Goal: Task Accomplishment & Management: Manage account settings

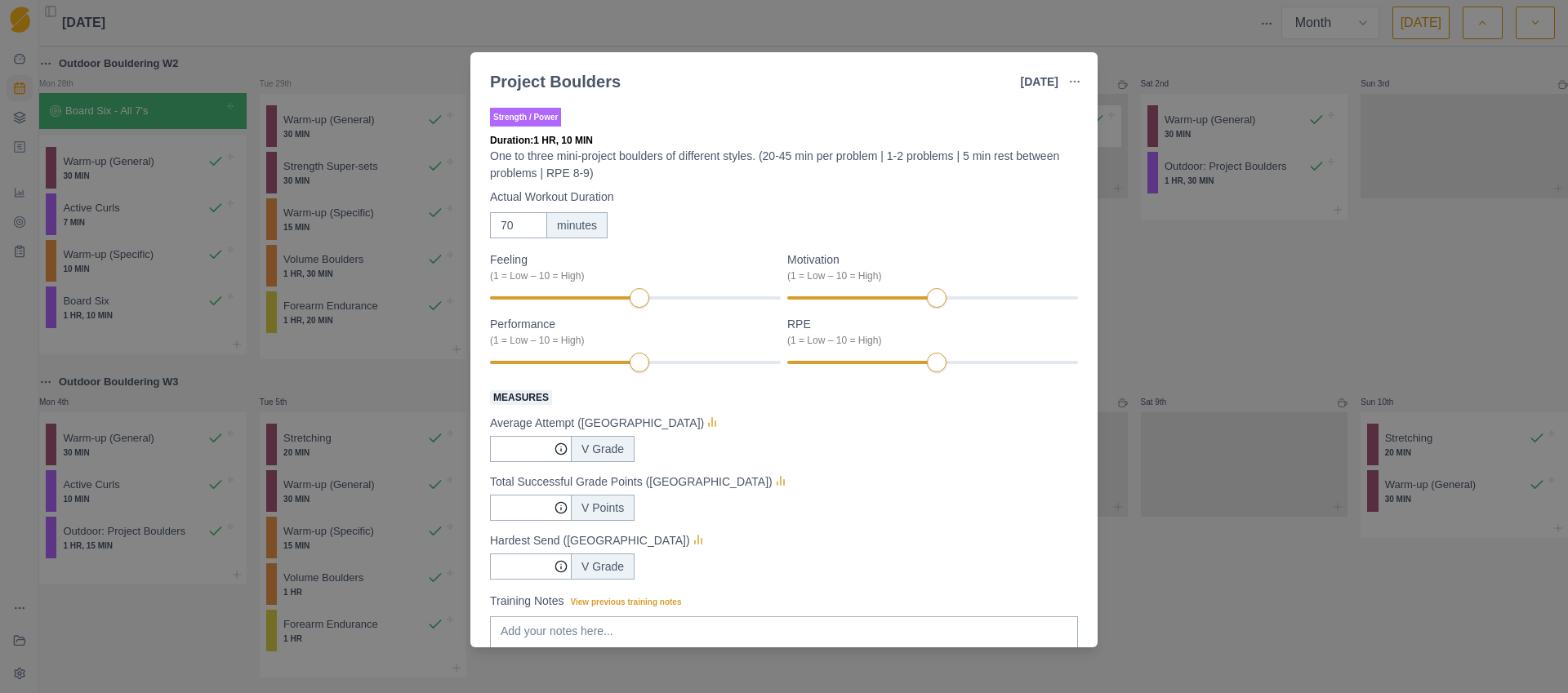
select select "month"
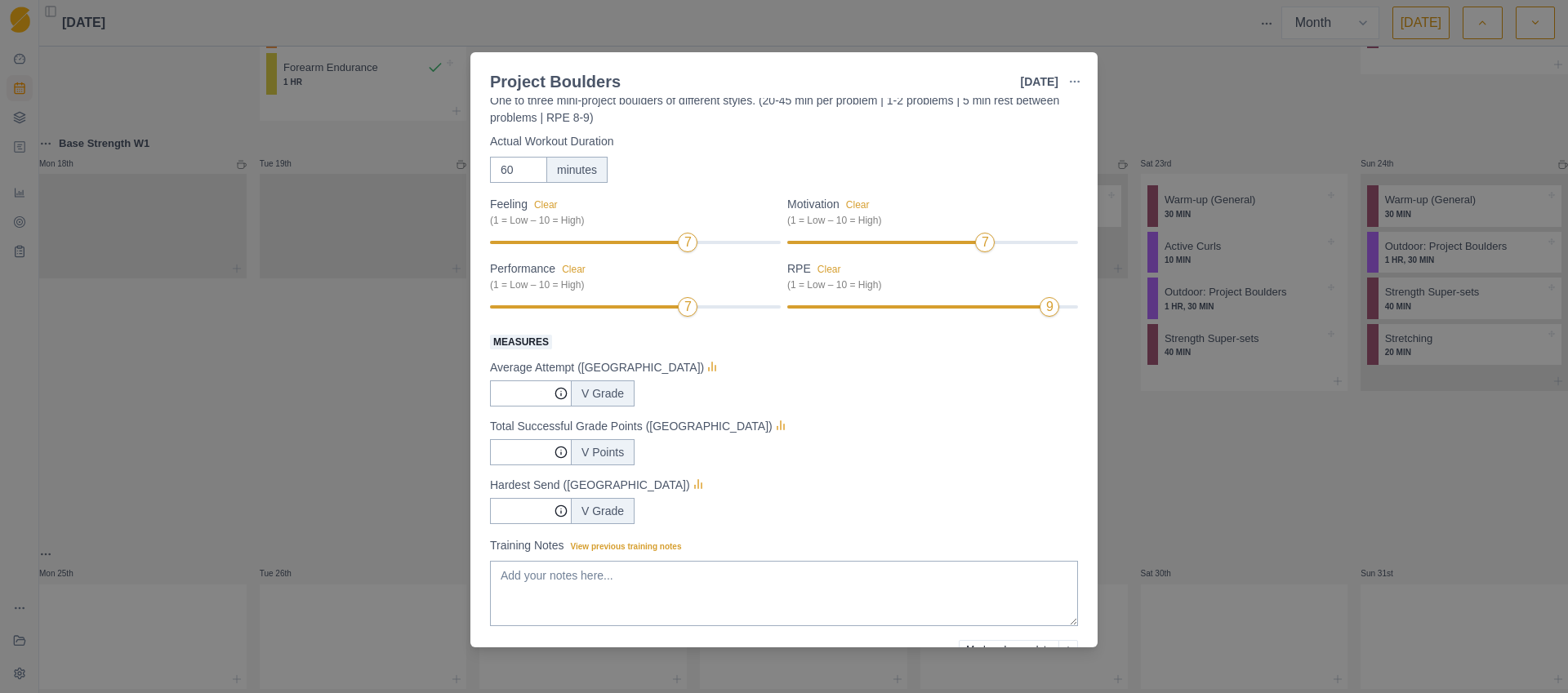
scroll to position [140, 0]
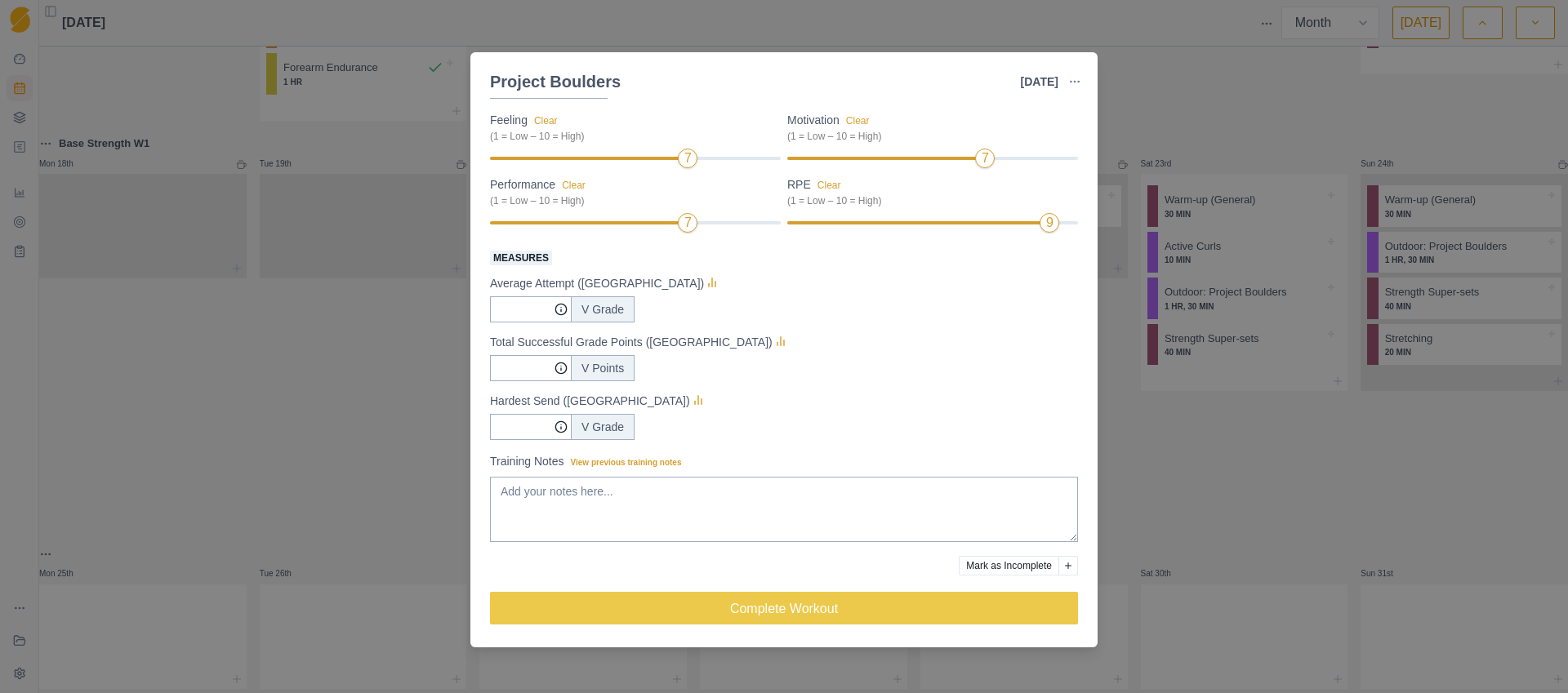
type input "60"
click at [519, 308] on input "Measures" at bounding box center [531, 309] width 82 height 26
type input "8.3"
click at [512, 322] on input "Measures" at bounding box center [531, 309] width 82 height 26
type input "8"
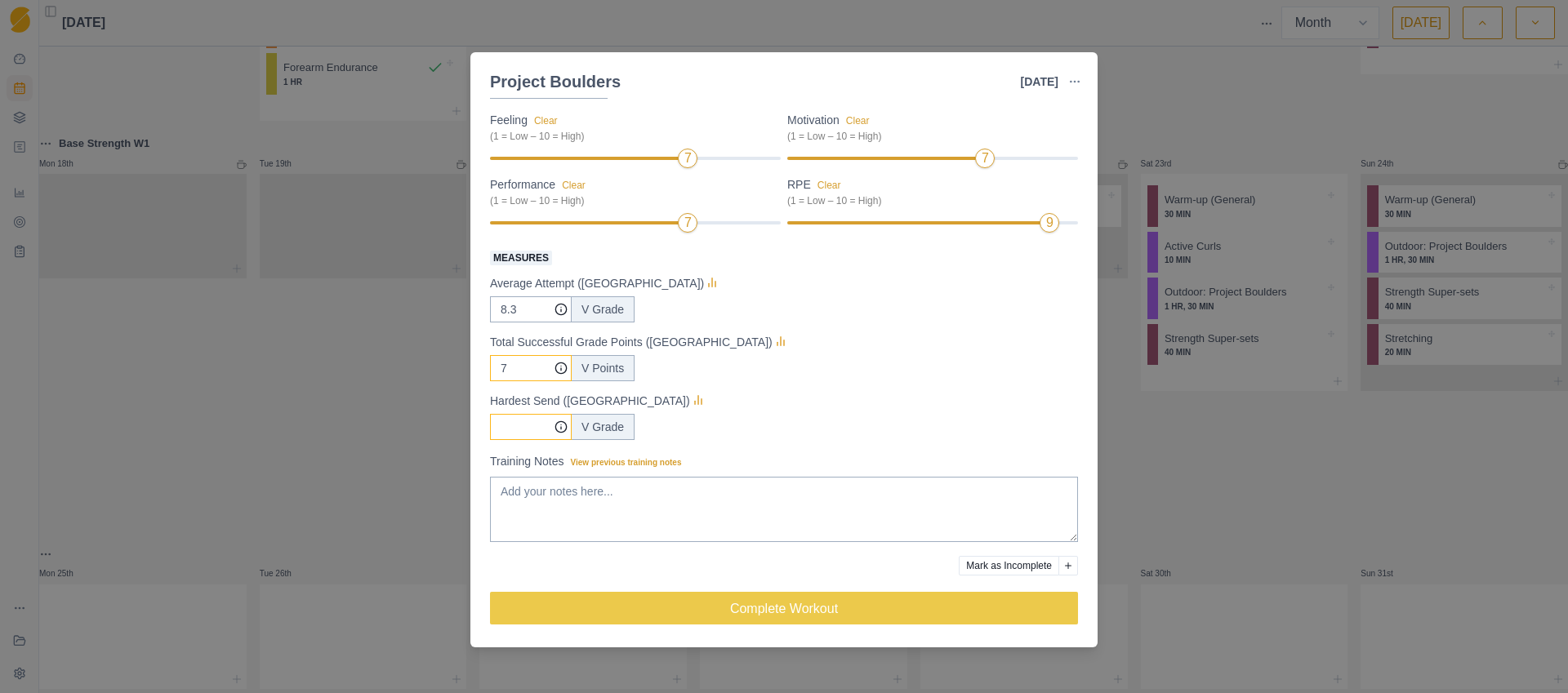
type input "7"
click at [526, 322] on input "Measures" at bounding box center [531, 309] width 82 height 26
type input "7"
click at [931, 372] on div "7 V Points" at bounding box center [783, 368] width 588 height 26
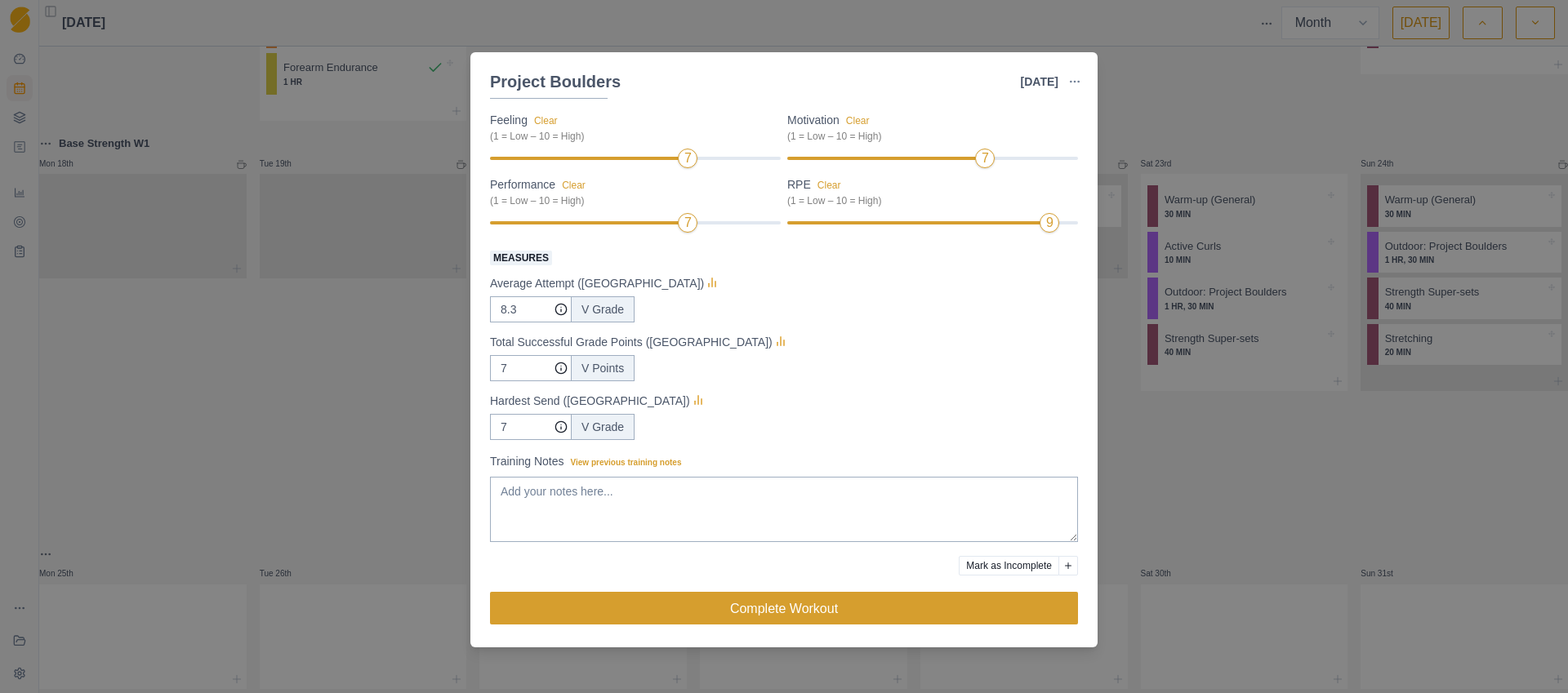
click at [777, 609] on button "Complete Workout" at bounding box center [783, 609] width 588 height 33
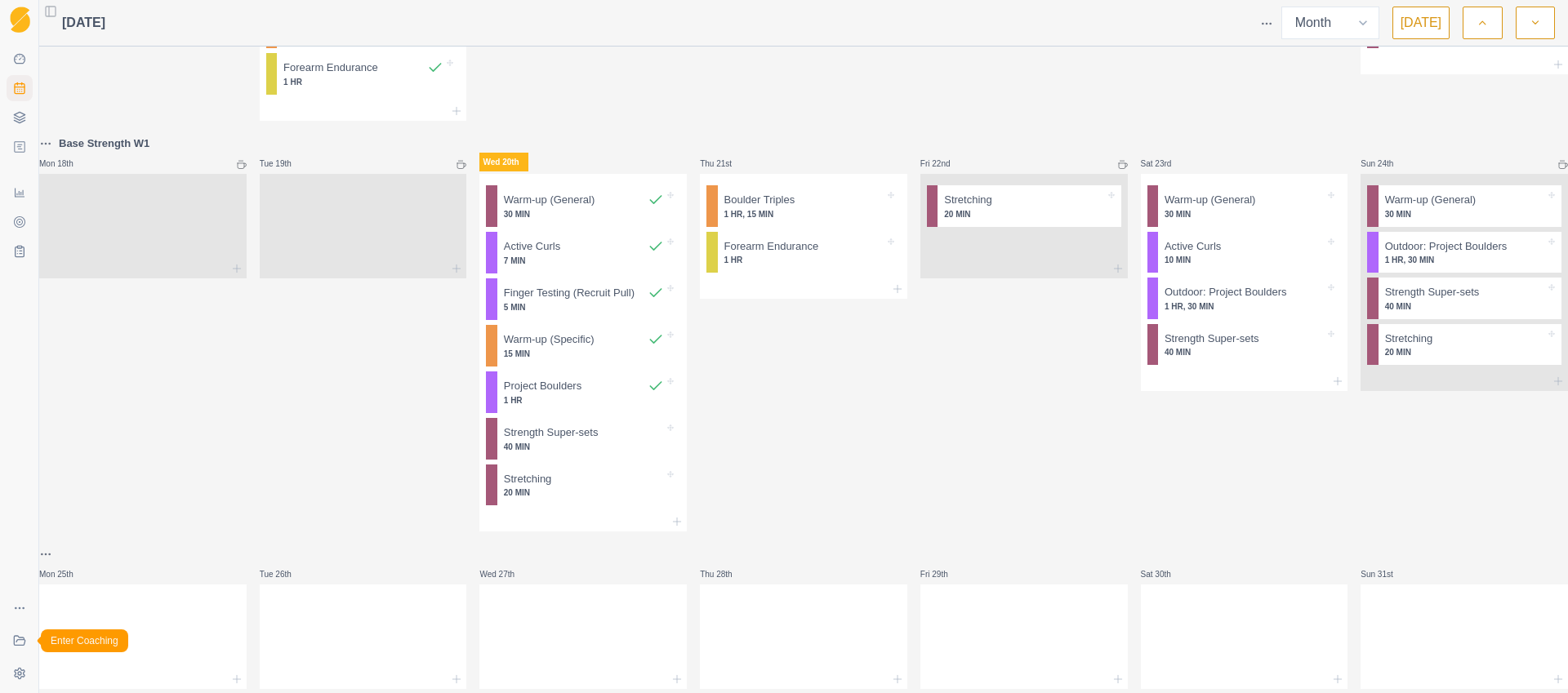
click at [23, 641] on icon at bounding box center [20, 641] width 13 height 13
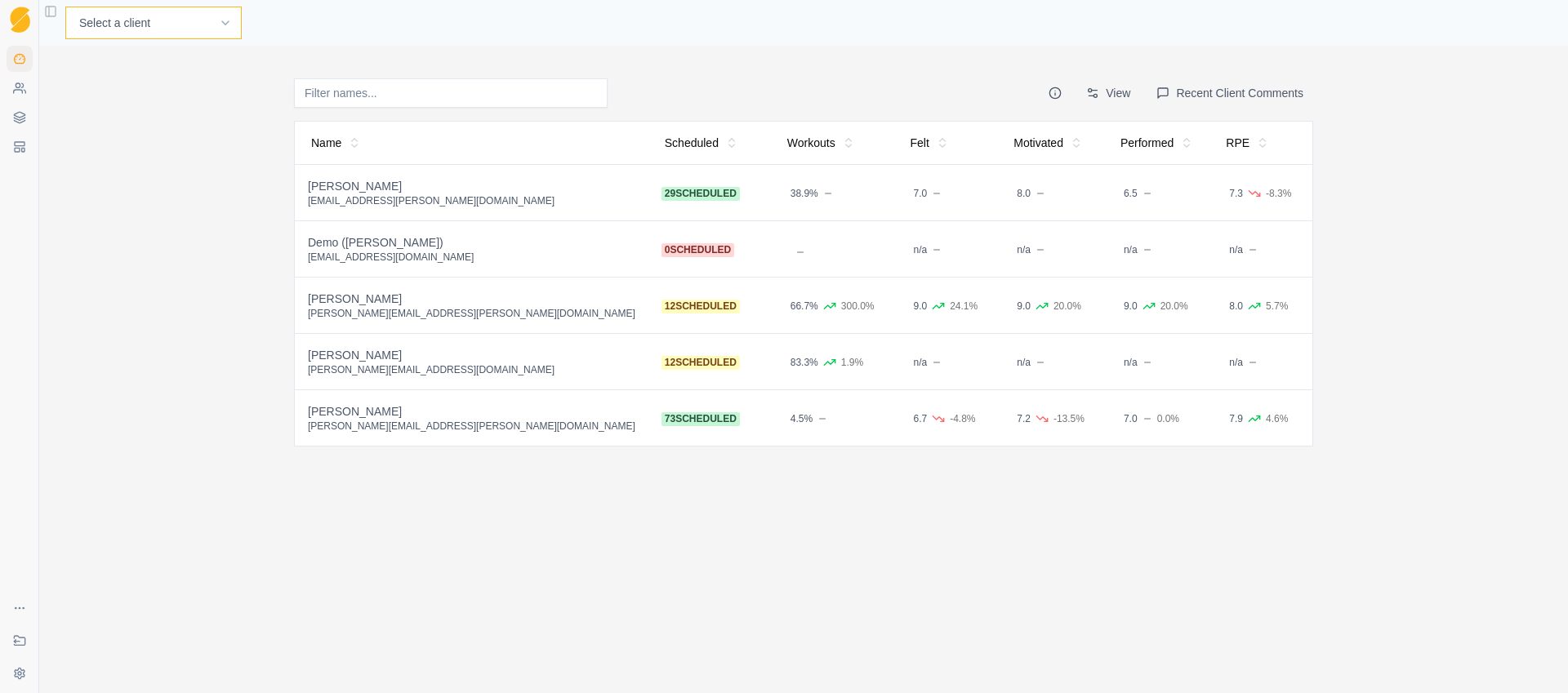
click at [166, 24] on select "Select a client Craig Fletcher Demo (Matt) John Capretta Kyle Honan Martin Hadl…" at bounding box center [153, 23] width 176 height 33
select select "88a48024-c183-4ccc-9775-944b3e8ca505"
click at [66, 7] on select "Select a client Craig Fletcher Demo (Matt) John Capretta Kyle Honan Martin Hadl…" at bounding box center [153, 23] width 176 height 33
click at [303, 23] on link "Planner" at bounding box center [325, 23] width 45 height 20
select select "month"
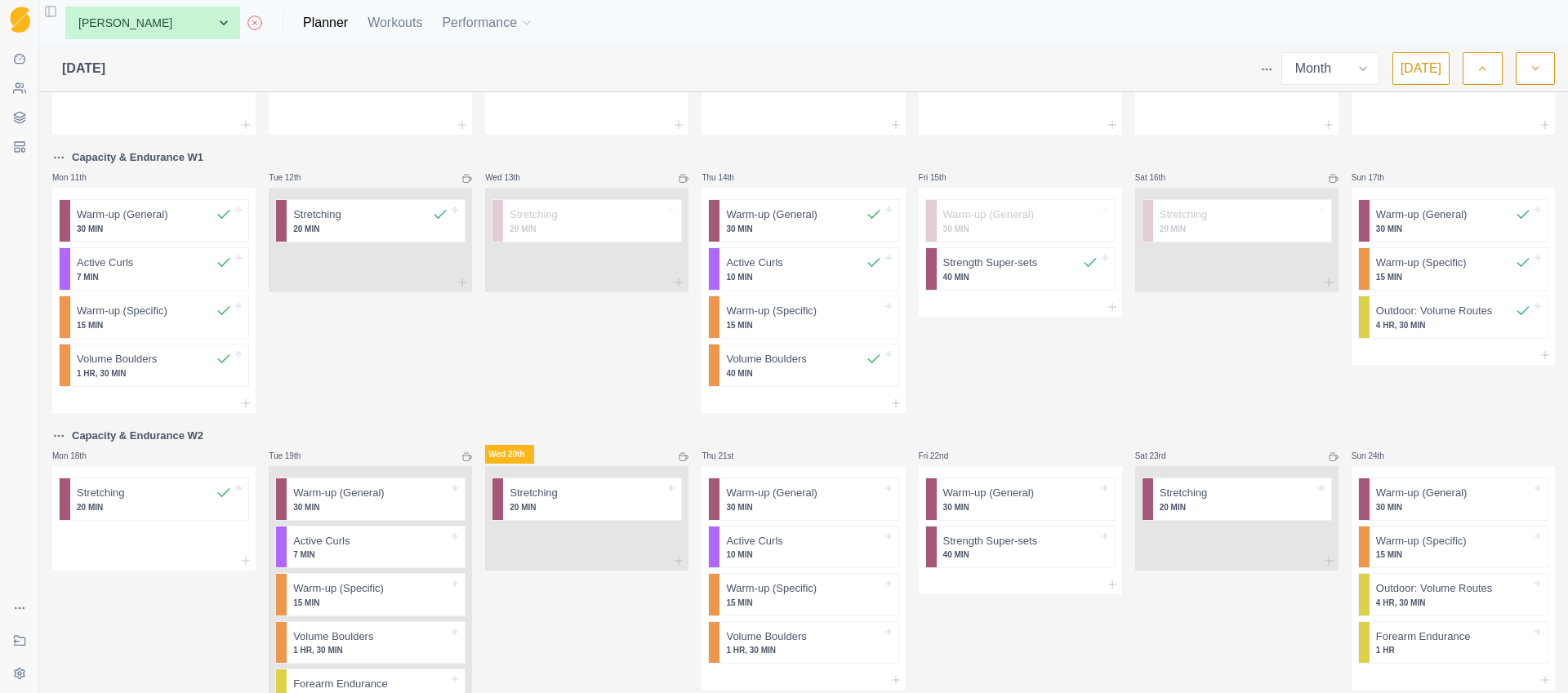
scroll to position [296, 0]
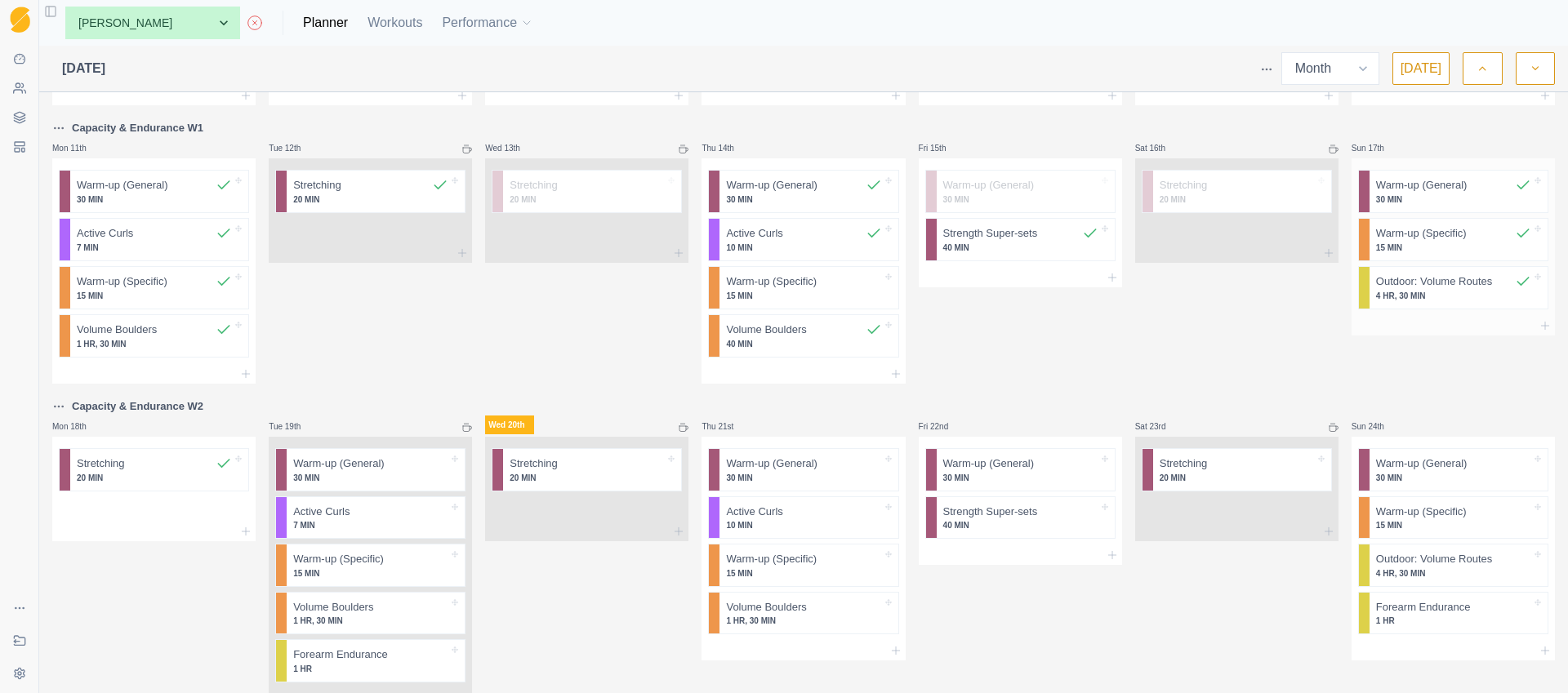
click at [1429, 288] on p "Outdoor: Volume Routes" at bounding box center [1434, 282] width 116 height 16
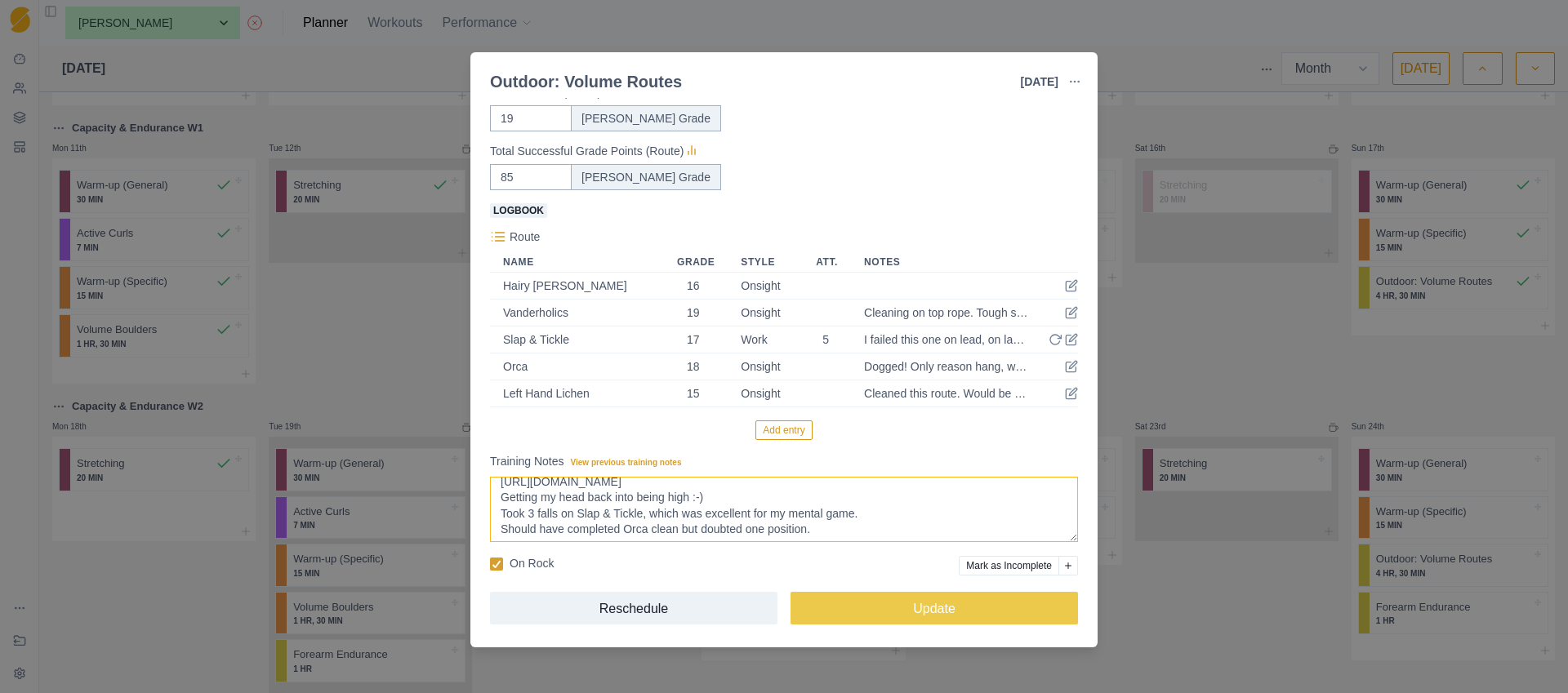
scroll to position [12, 0]
click at [924, 369] on div "Dogged! Only reason hang, was doubt over clipping under overhang. Realised I co…" at bounding box center [946, 367] width 165 height 13
click at [1069, 363] on icon at bounding box center [1072, 364] width 7 height 7
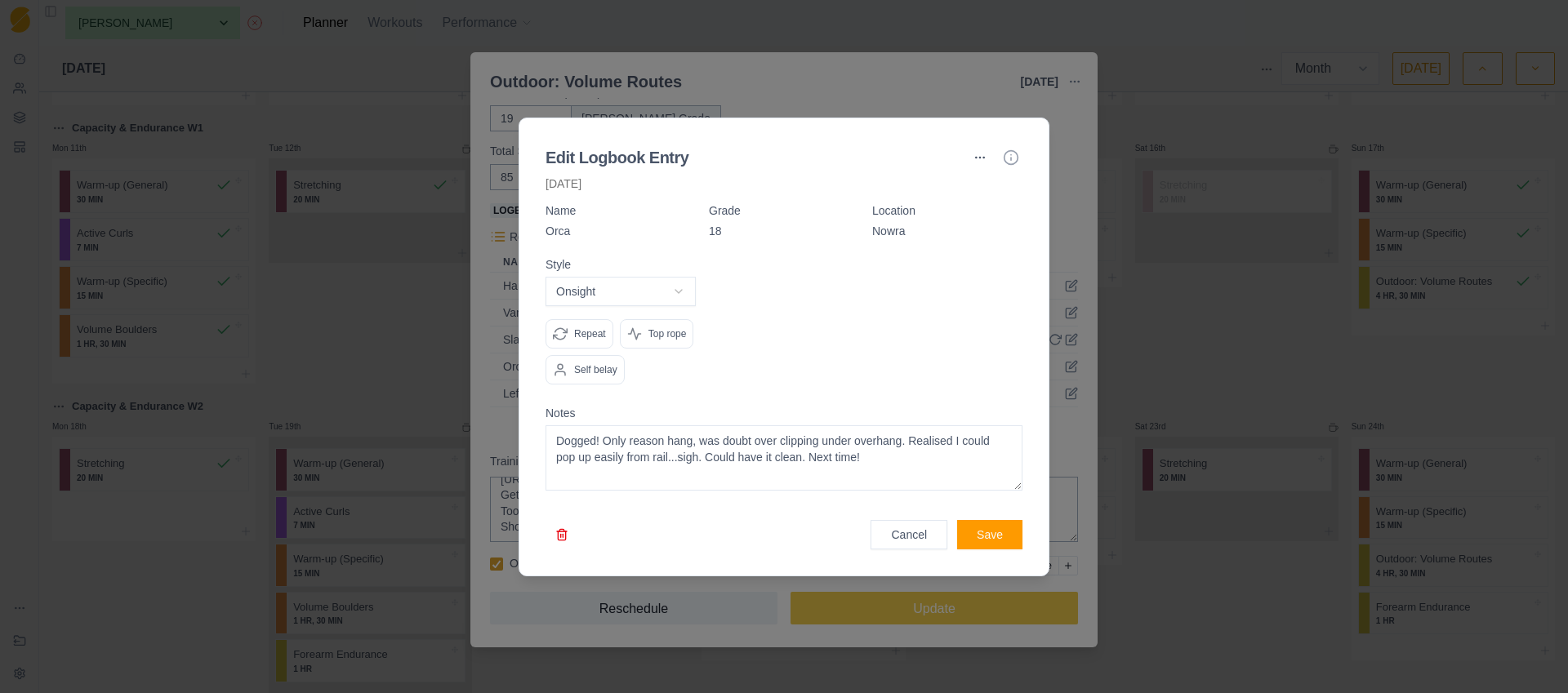
click at [671, 276] on body "Sequence Dashboard Clients Coaching Workouts Templates Exit Coaching Settings T…" at bounding box center [784, 346] width 1568 height 693
select select "attempt"
click at [981, 549] on button "Save" at bounding box center [990, 535] width 66 height 30
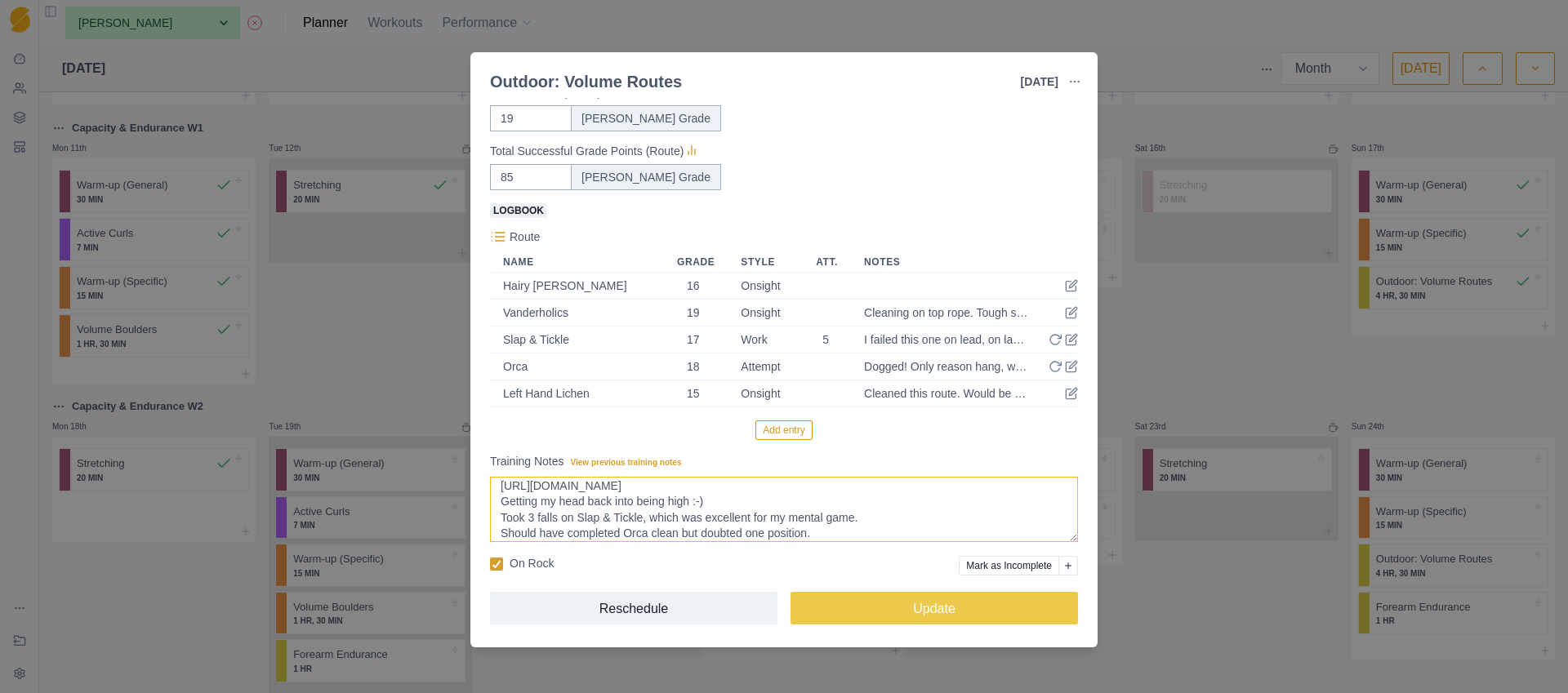
scroll to position [2, 0]
click at [1064, 370] on icon at bounding box center [1071, 367] width 13 height 13
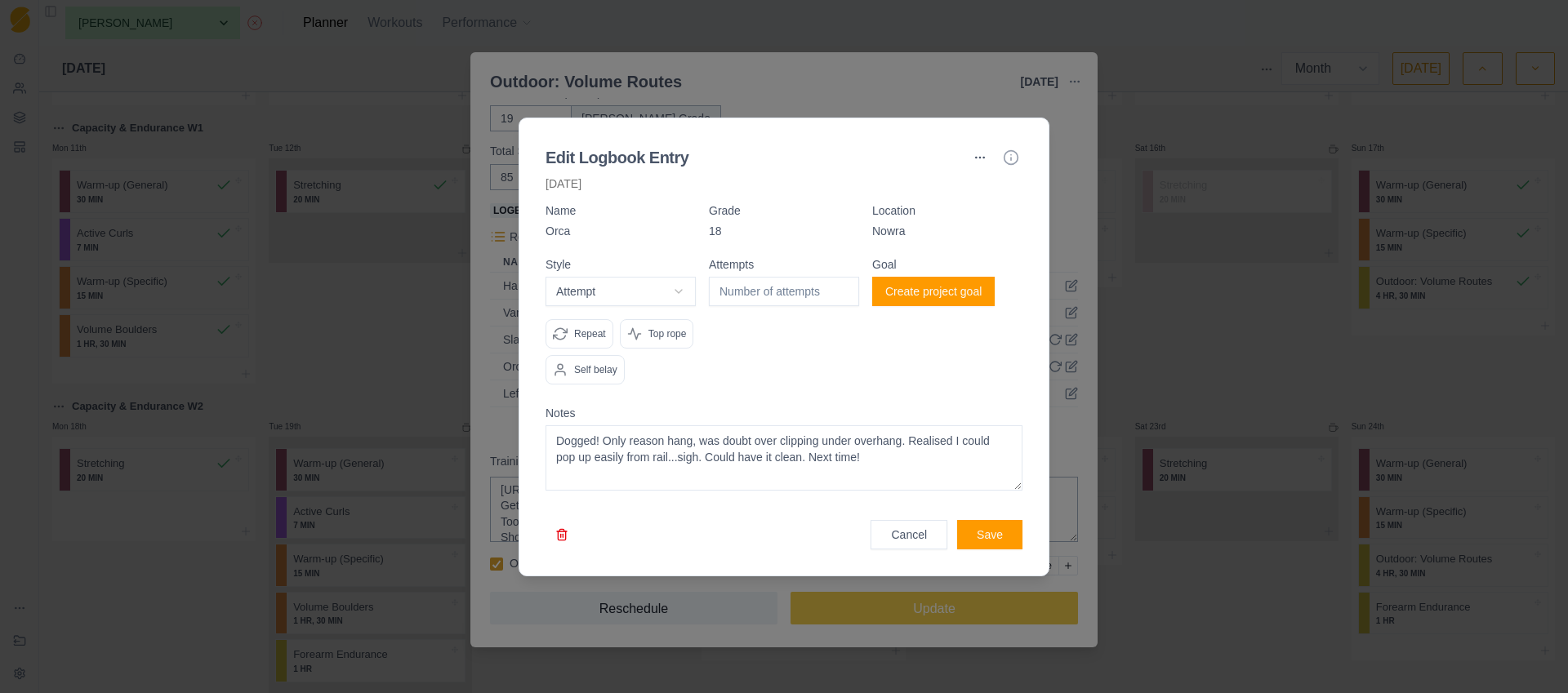
click at [776, 277] on input "number" at bounding box center [783, 292] width 150 height 30
type input "1"
click at [996, 547] on button "Save" at bounding box center [990, 535] width 66 height 30
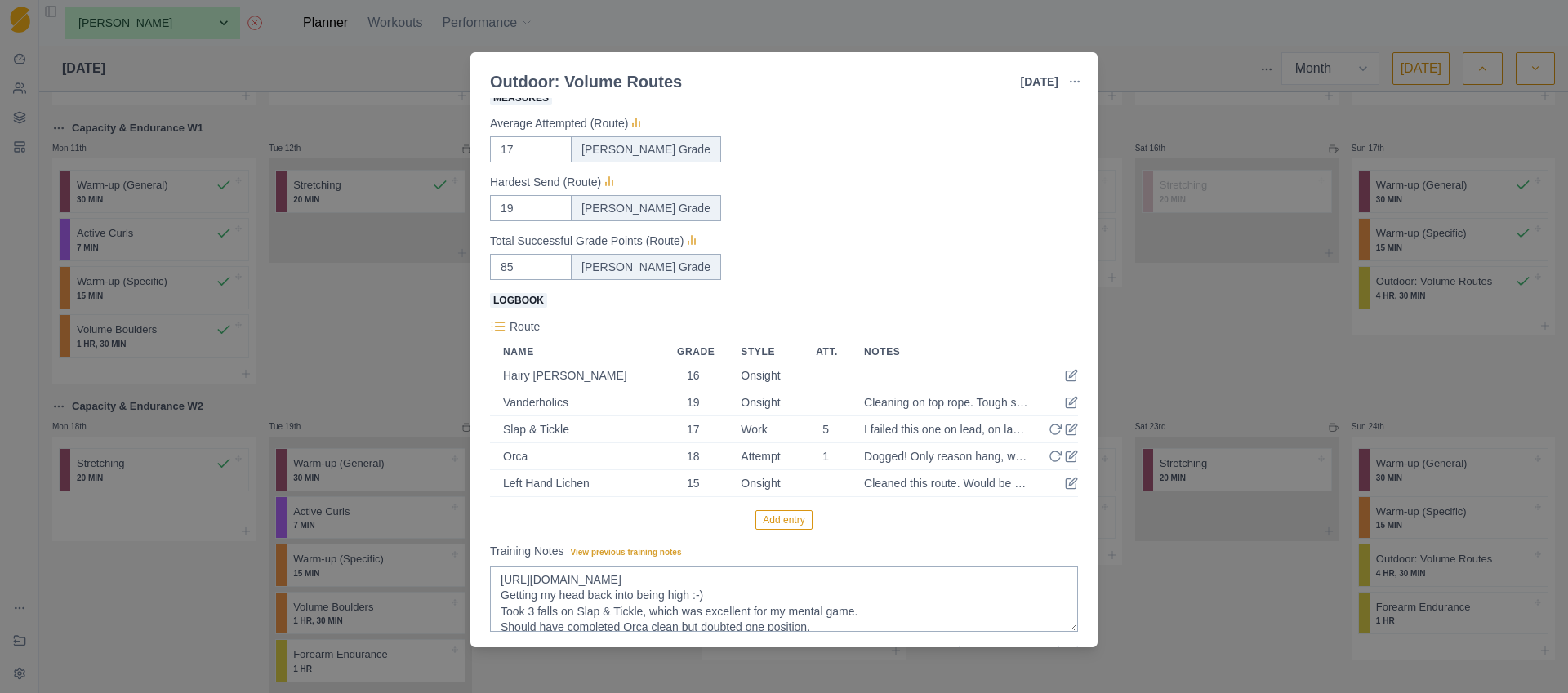
scroll to position [318, 0]
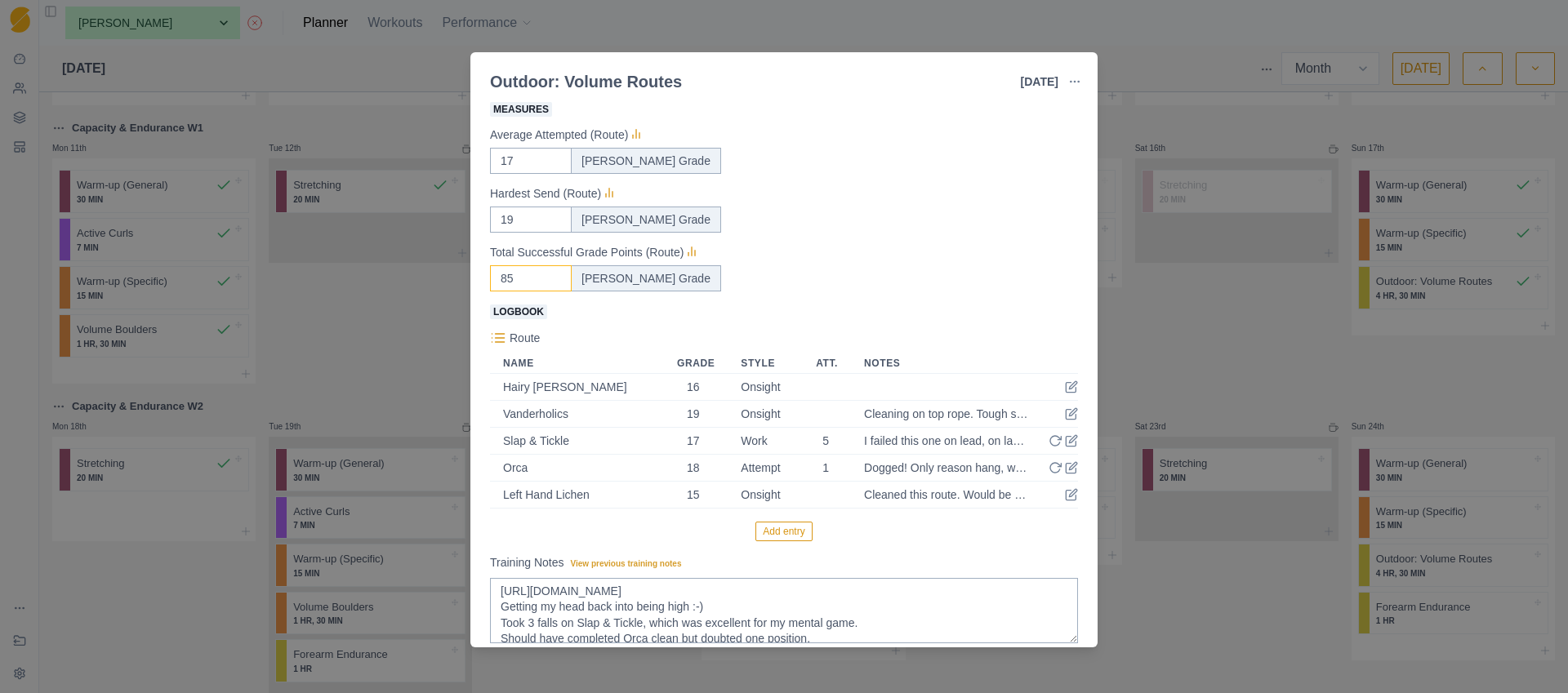
drag, startPoint x: 517, startPoint y: 278, endPoint x: 501, endPoint y: 280, distance: 16.1
click at [502, 174] on input "85" at bounding box center [531, 161] width 82 height 26
type input "50"
click at [838, 247] on div "Total Successful Grade Points (Route)" at bounding box center [783, 249] width 588 height 20
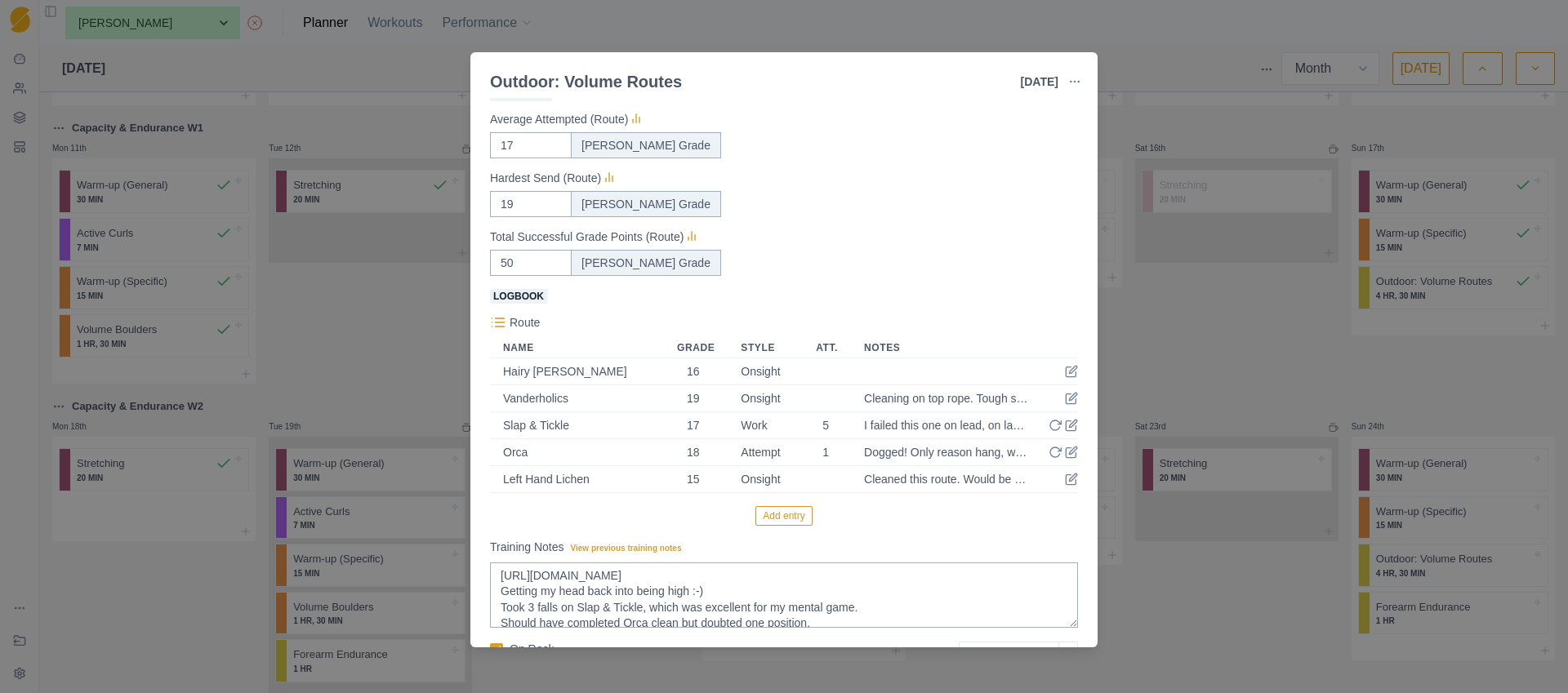
scroll to position [421, 0]
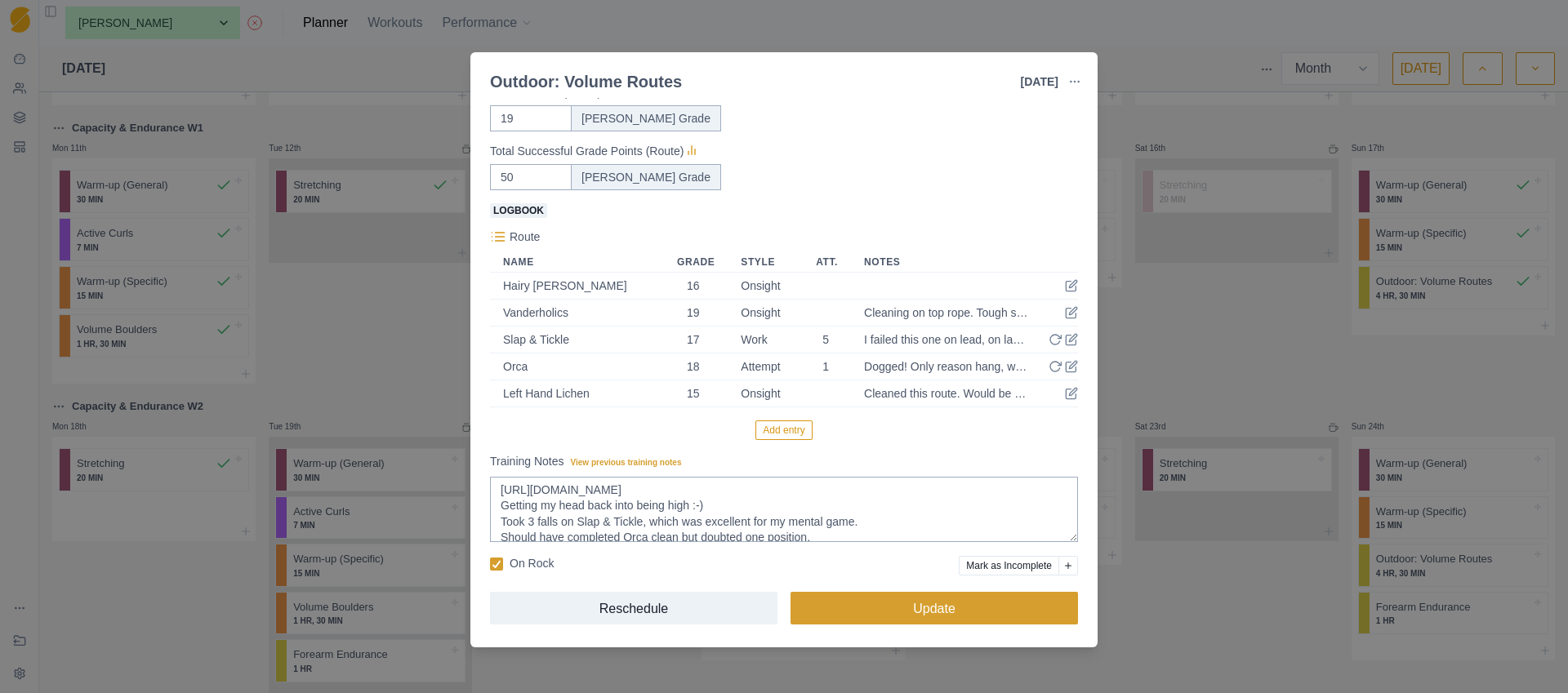
click at [904, 617] on button "Update" at bounding box center [934, 609] width 288 height 33
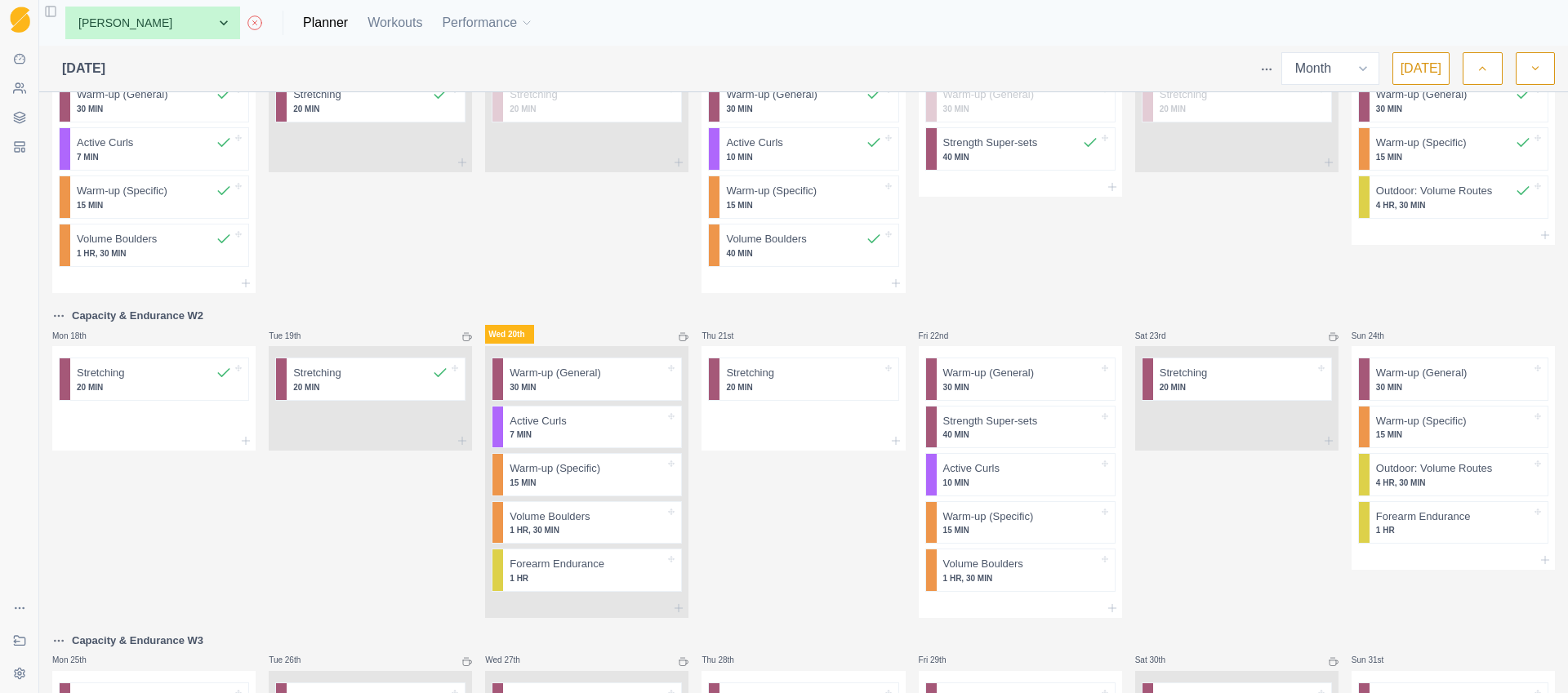
scroll to position [0, 0]
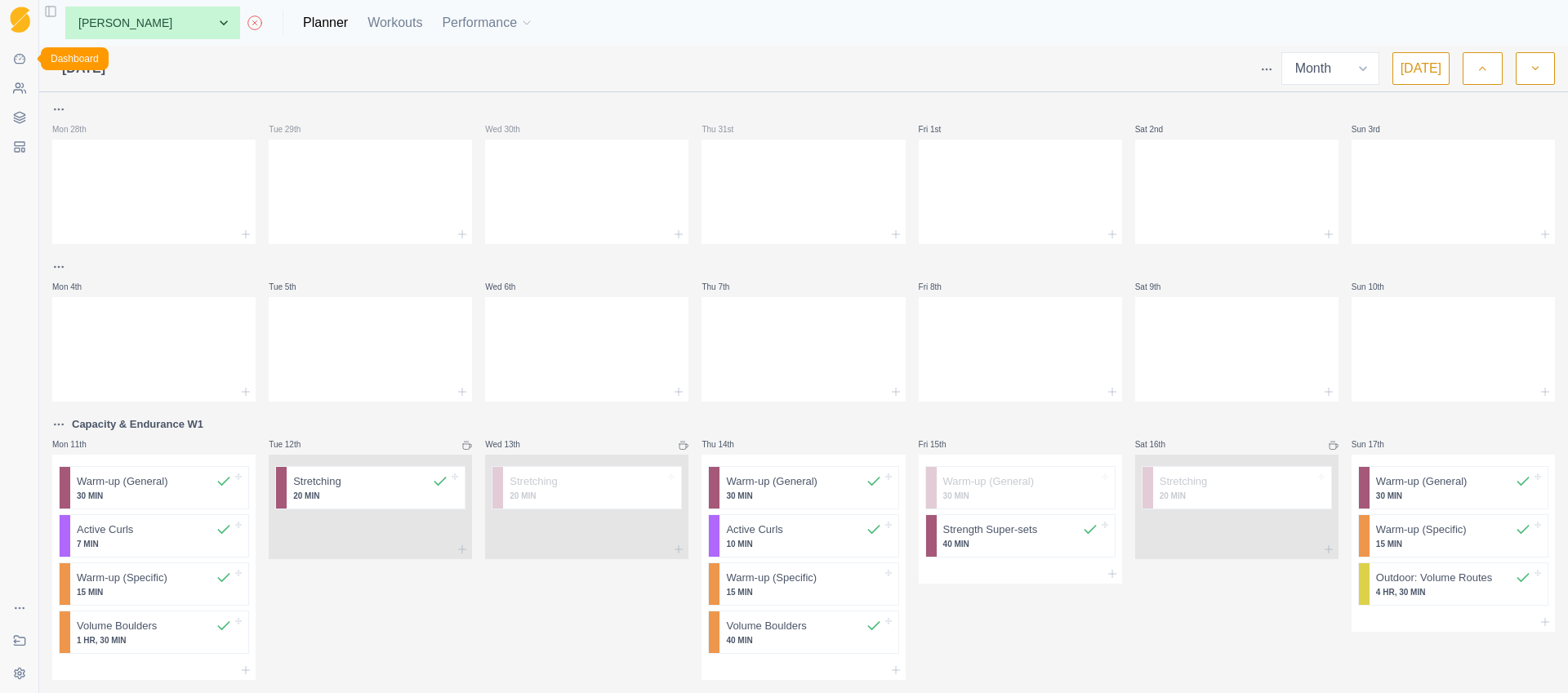
click at [18, 64] on icon at bounding box center [20, 59] width 13 height 13
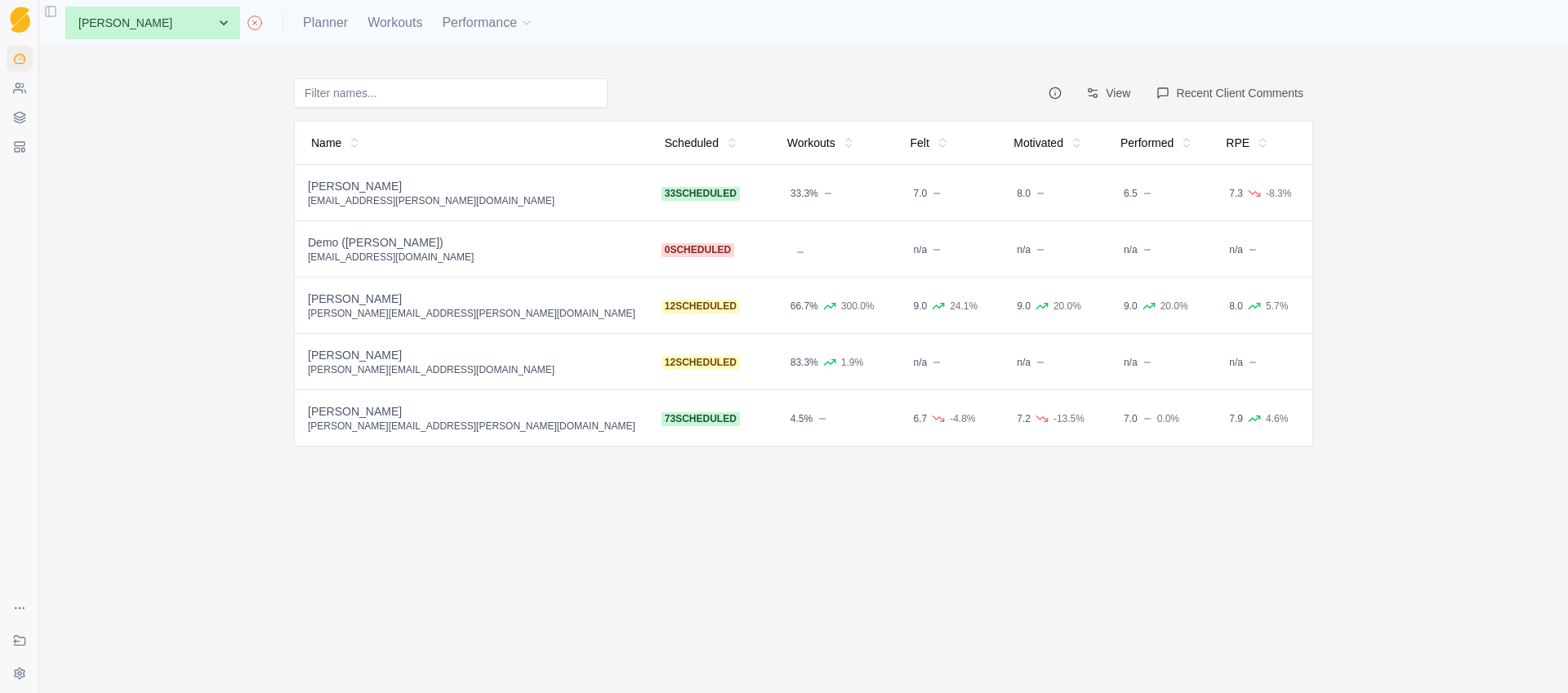
click at [346, 192] on div "[PERSON_NAME]" at bounding box center [471, 186] width 327 height 16
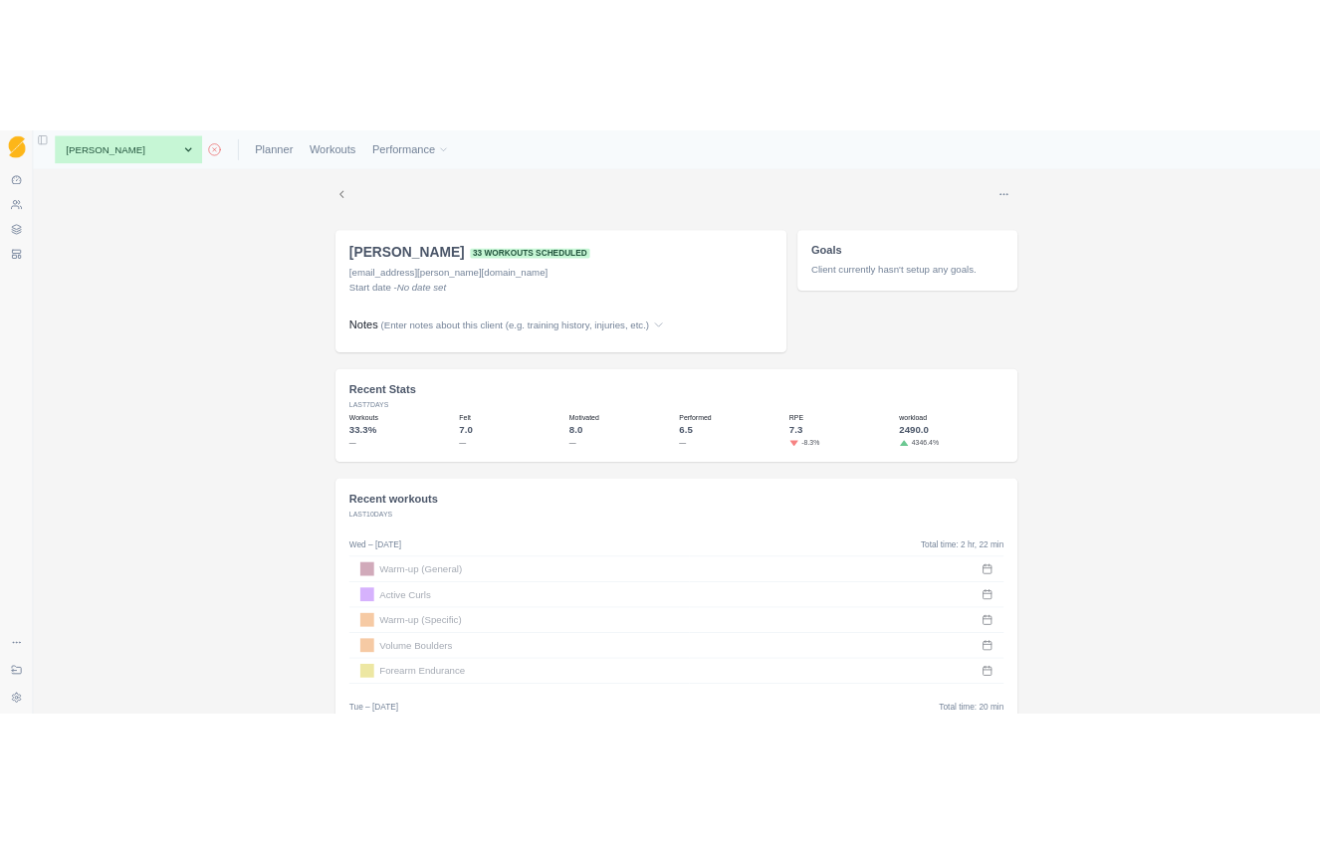
scroll to position [7, 0]
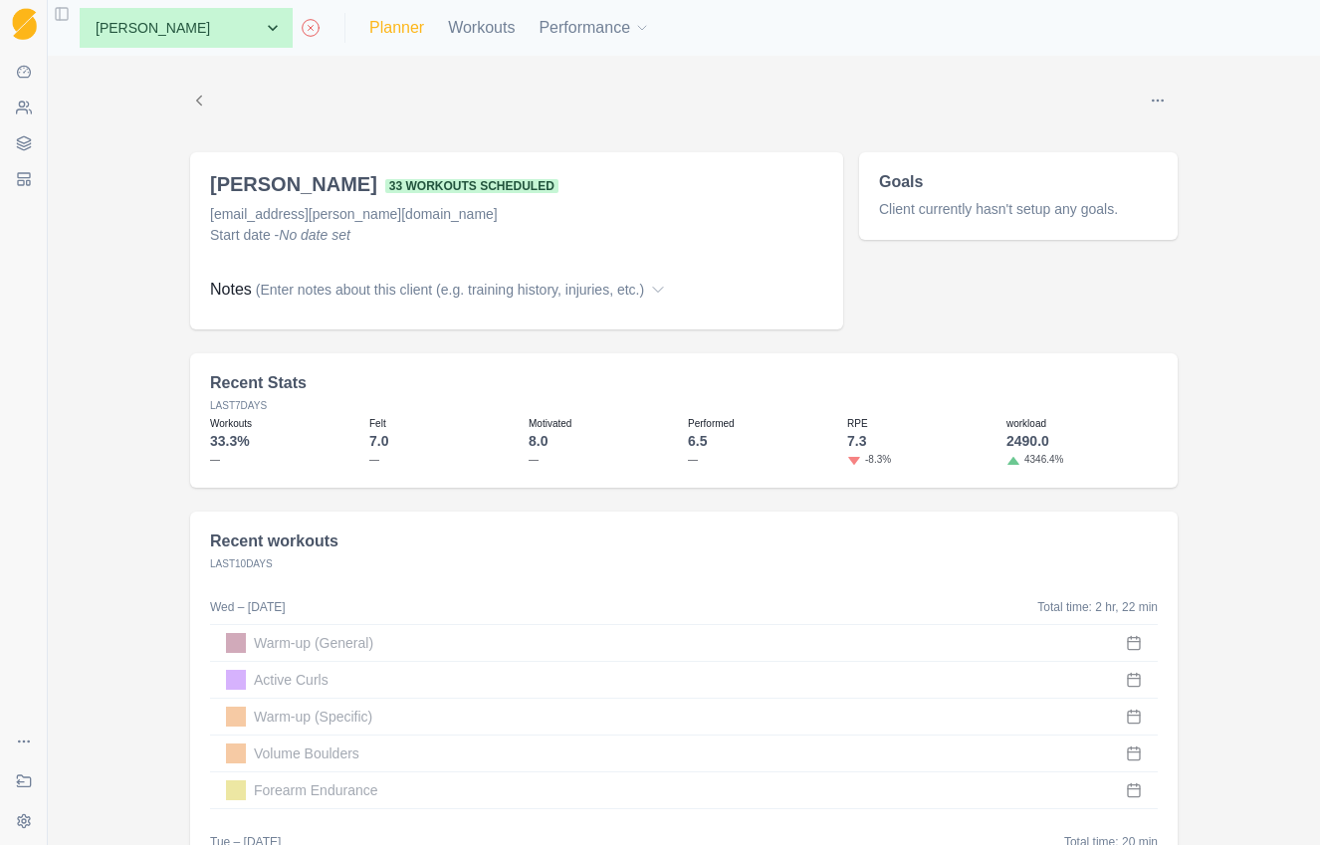
click at [369, 34] on link "Planner" at bounding box center [396, 28] width 55 height 24
select select "month"
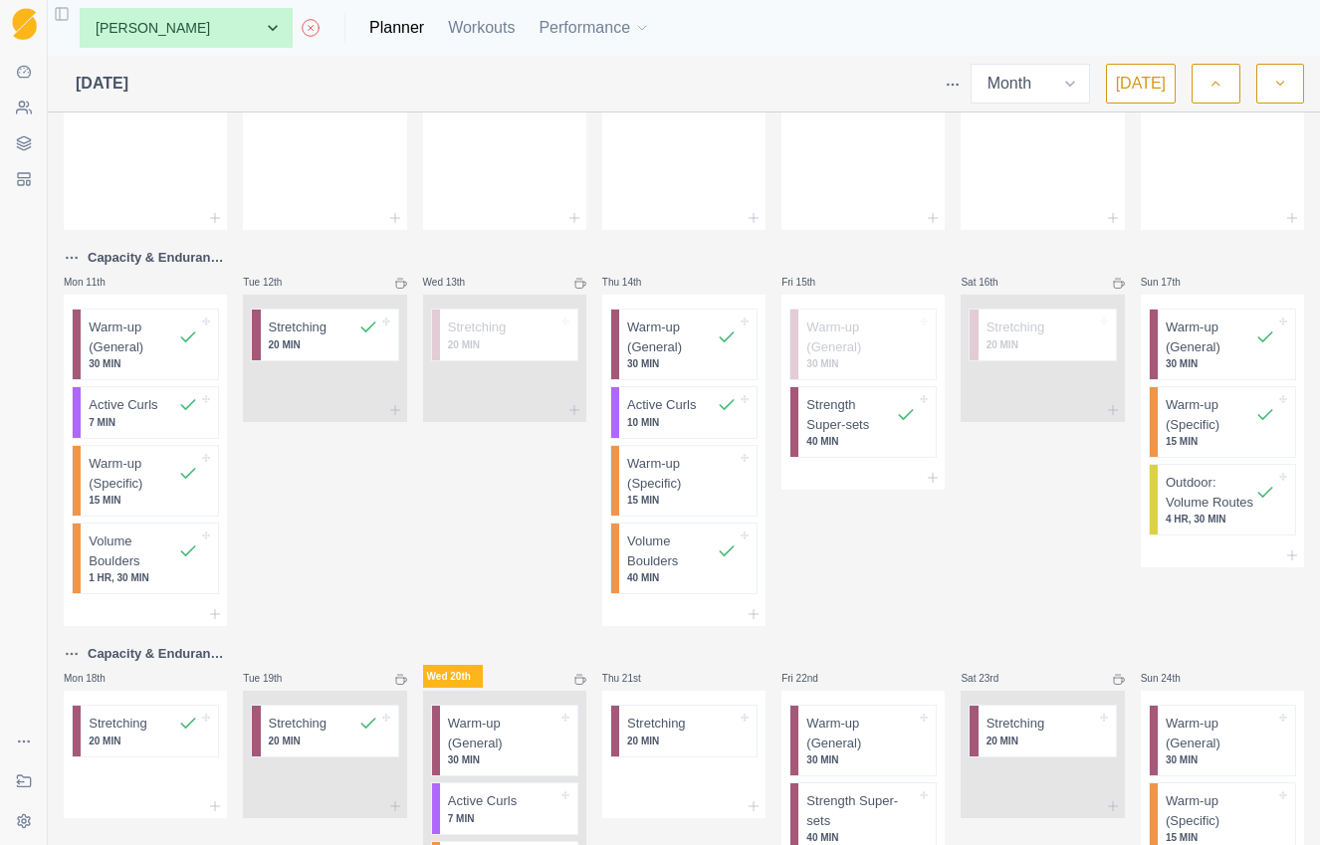
scroll to position [125, 0]
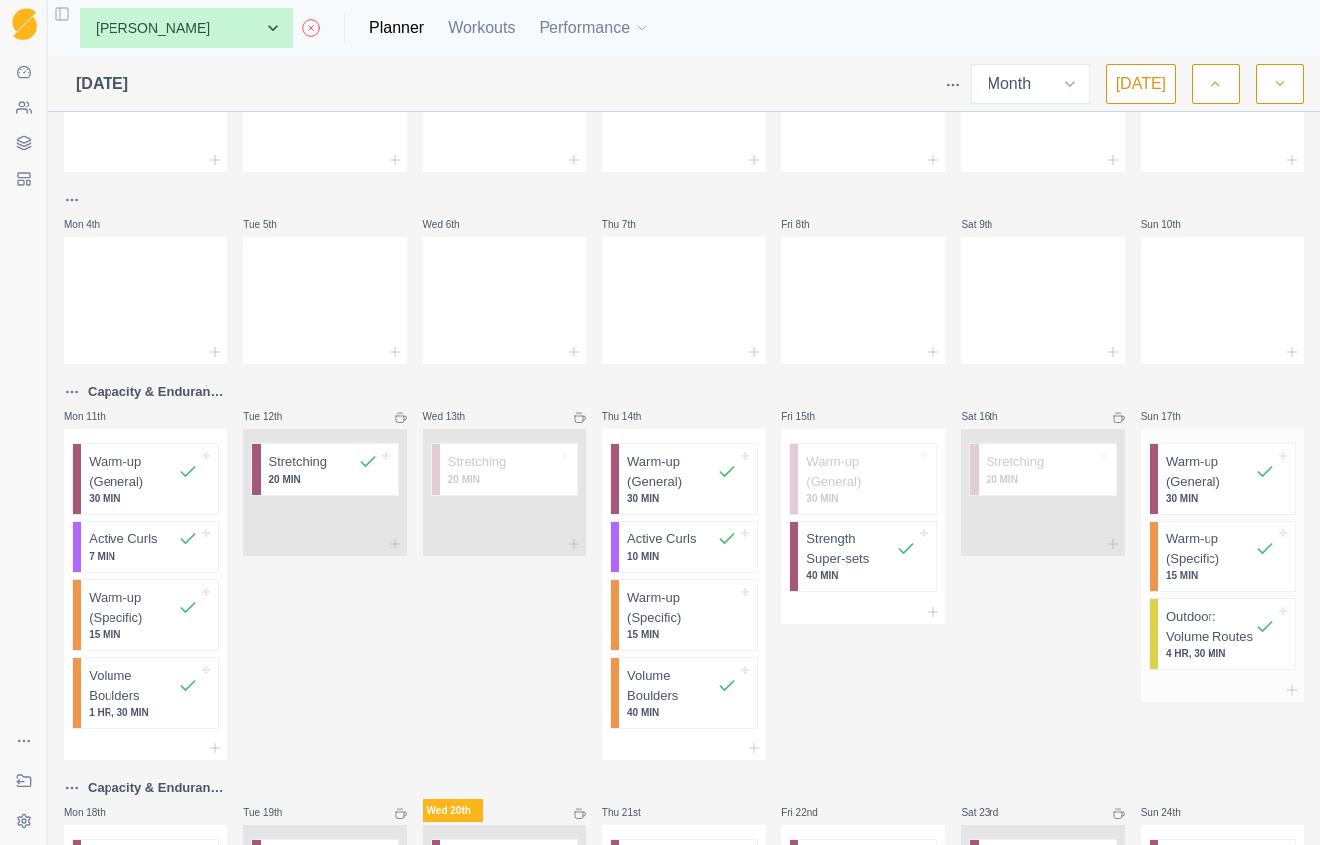
click at [1195, 643] on p "Outdoor: Volume Routes" at bounding box center [1211, 626] width 90 height 39
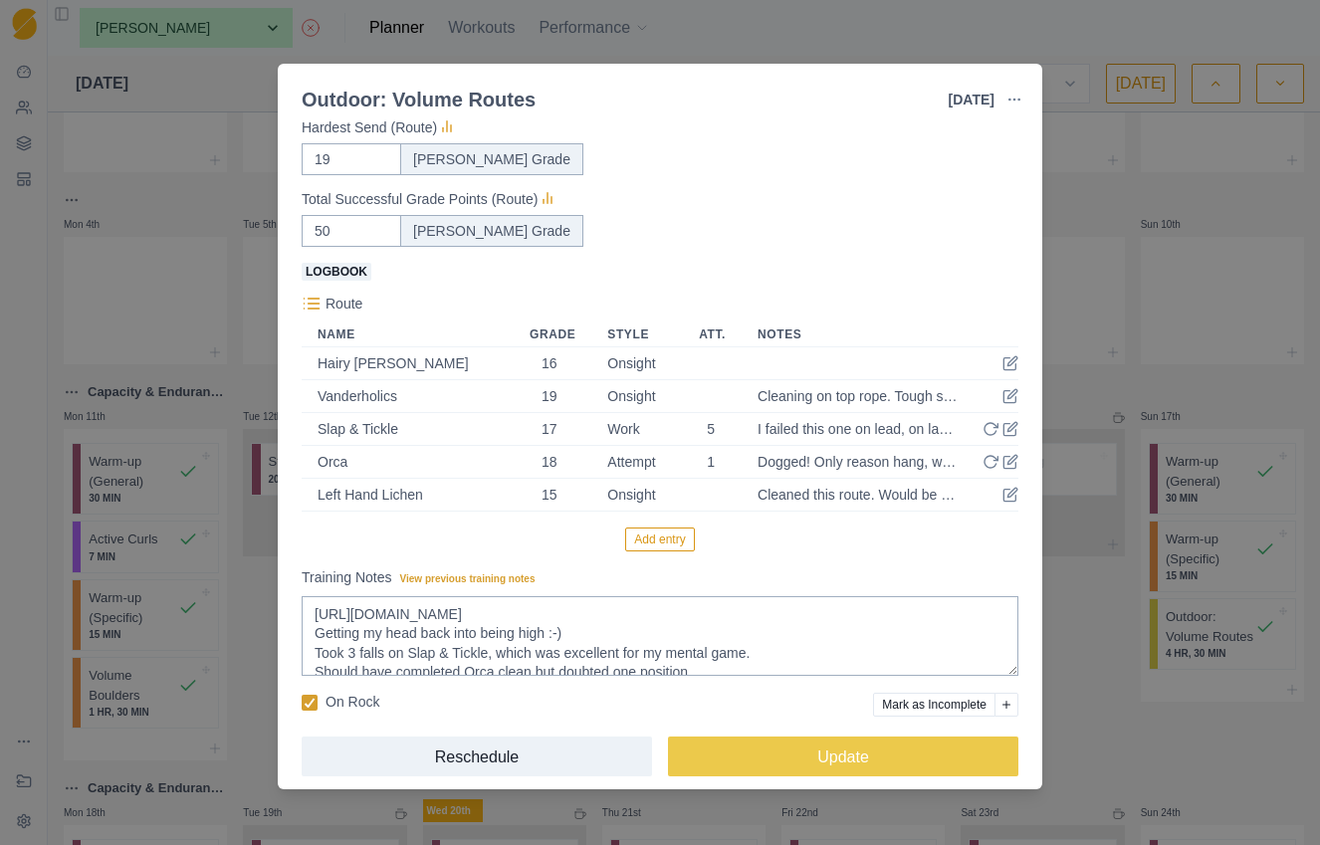
scroll to position [407, 0]
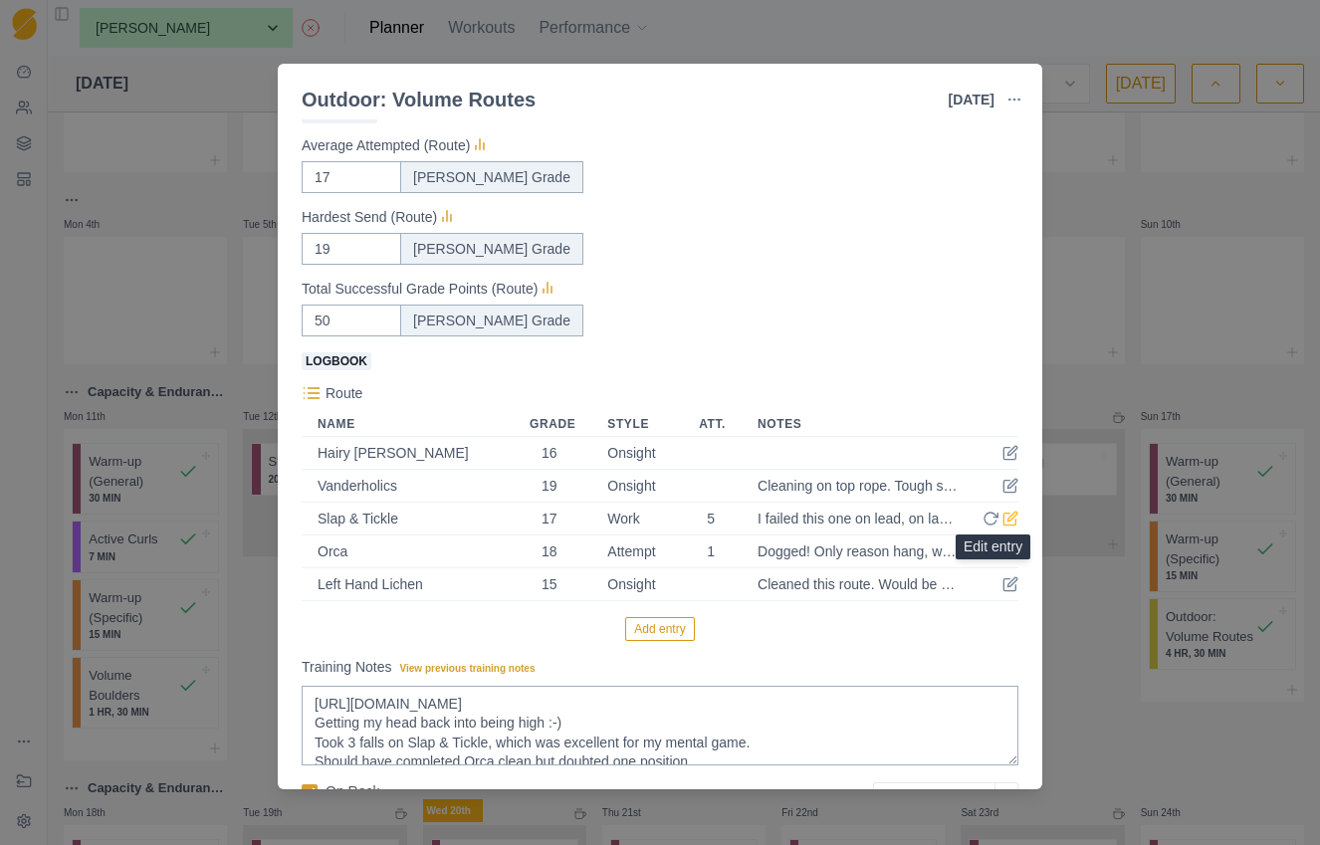
click at [1008, 517] on icon at bounding box center [1012, 516] width 9 height 9
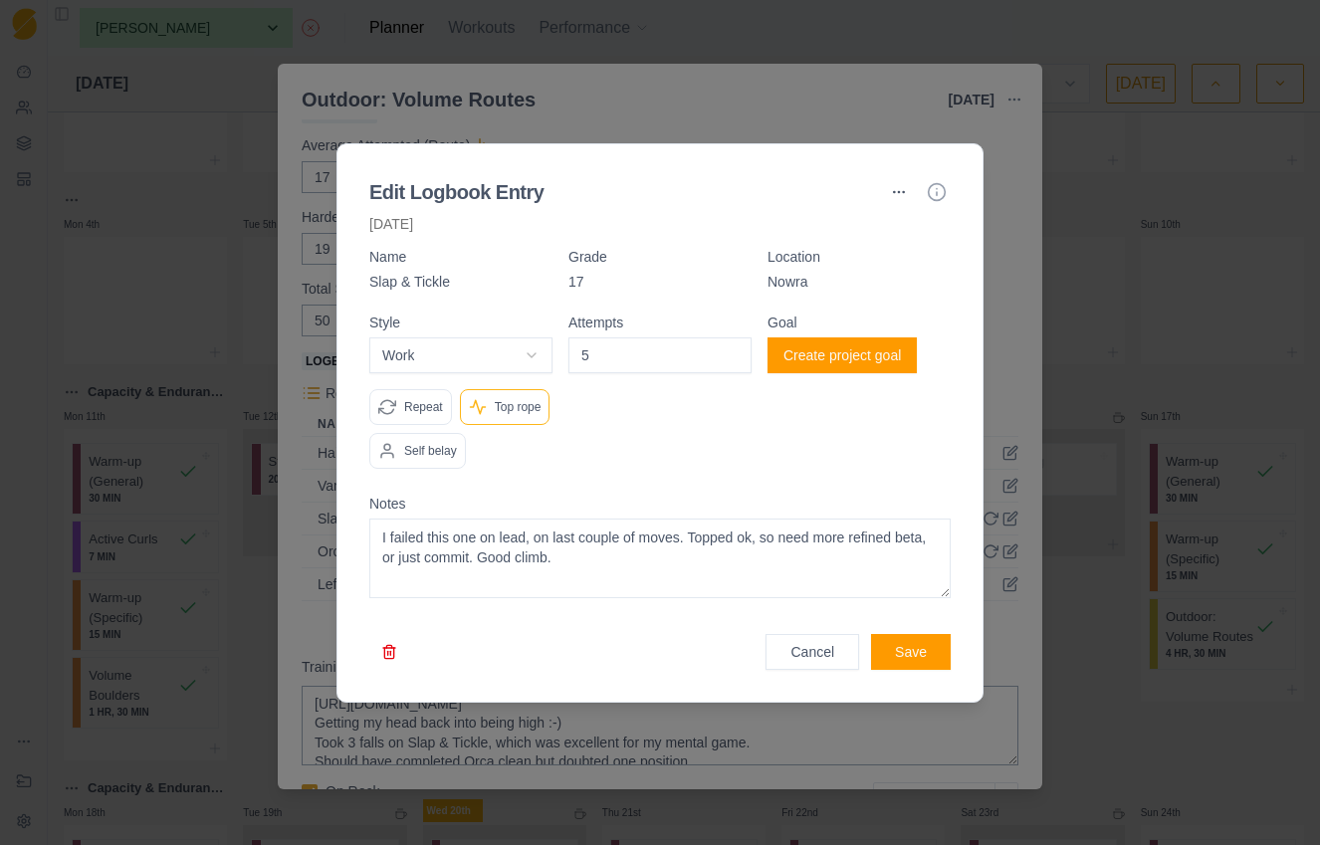
click at [672, 338] on input "5" at bounding box center [660, 356] width 183 height 36
click at [733, 338] on input "4" at bounding box center [660, 356] width 183 height 36
click at [733, 338] on input "3" at bounding box center [660, 356] width 183 height 36
type input "2"
click at [733, 338] on input "2" at bounding box center [660, 356] width 183 height 36
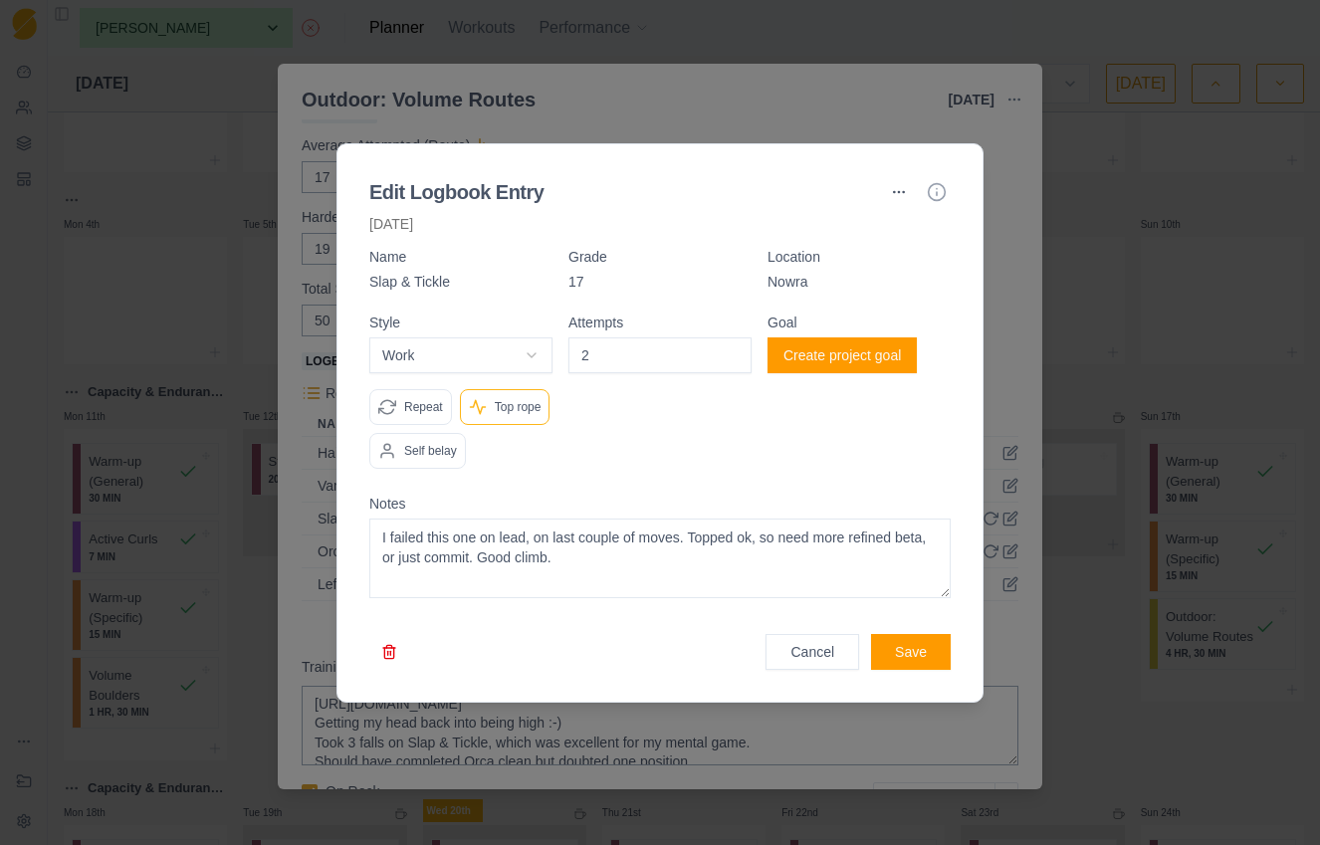
click at [510, 338] on button "Work" at bounding box center [460, 356] width 183 height 36
click at [527, 333] on body "Sequence Dashboard Clients Coaching Workouts Templates Exit Coaching Settings T…" at bounding box center [660, 422] width 1320 height 845
select select "work"
click at [921, 670] on button "Save" at bounding box center [911, 652] width 80 height 36
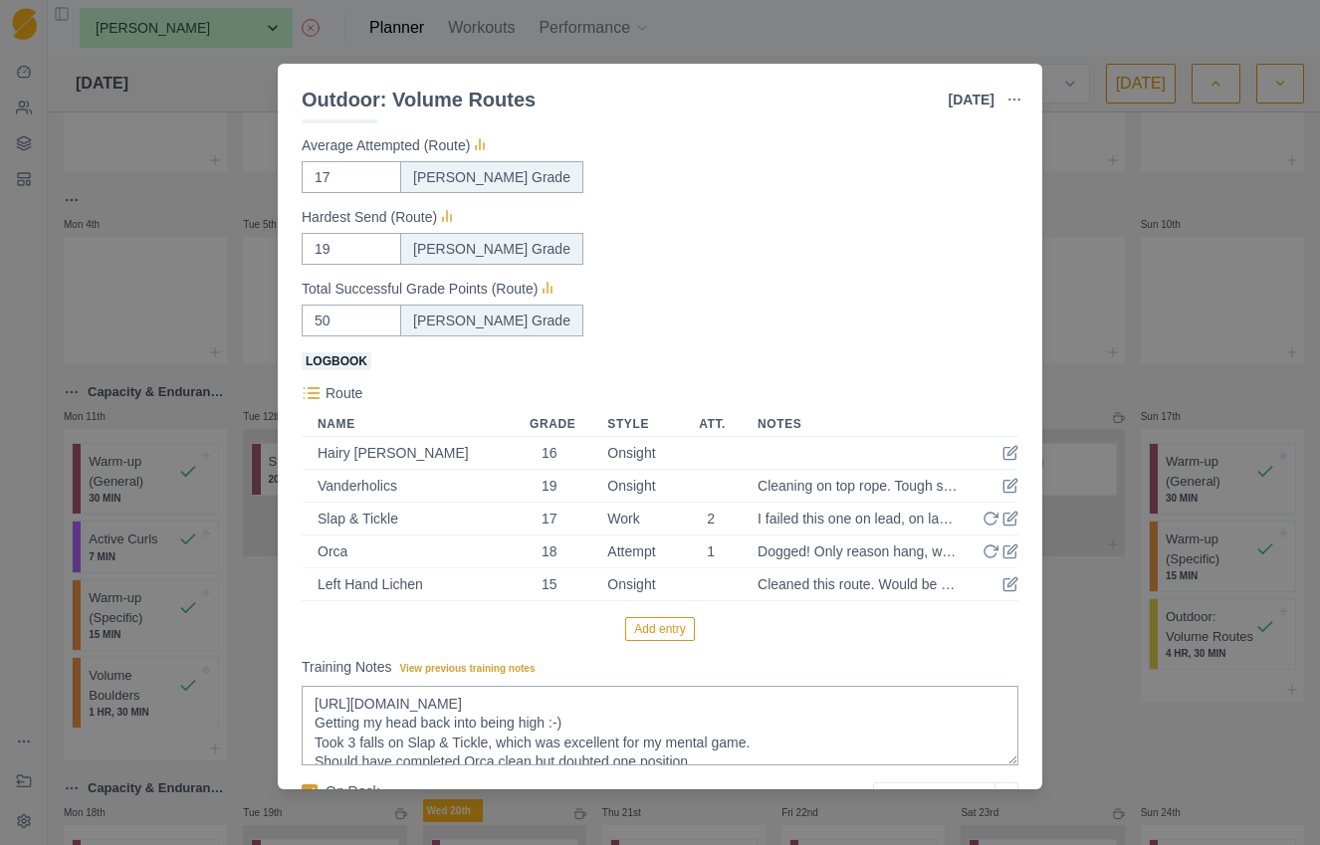
click at [171, 197] on div "Outdoor: Volume Routes 17 Aug 2025 Link To Goal View Workout Metrics Edit Origi…" at bounding box center [660, 422] width 1320 height 845
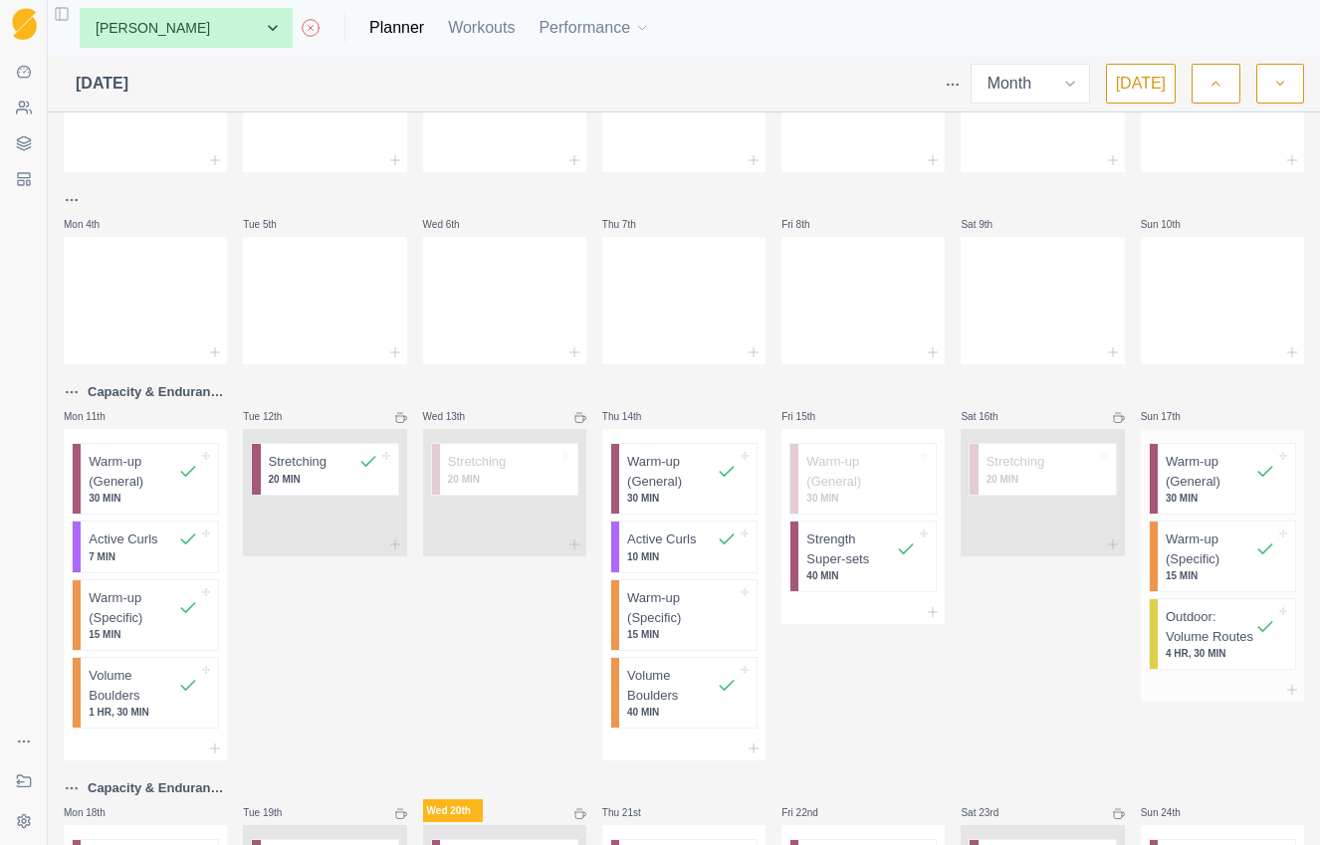
click at [1195, 646] on p "Outdoor: Volume Routes" at bounding box center [1211, 626] width 90 height 39
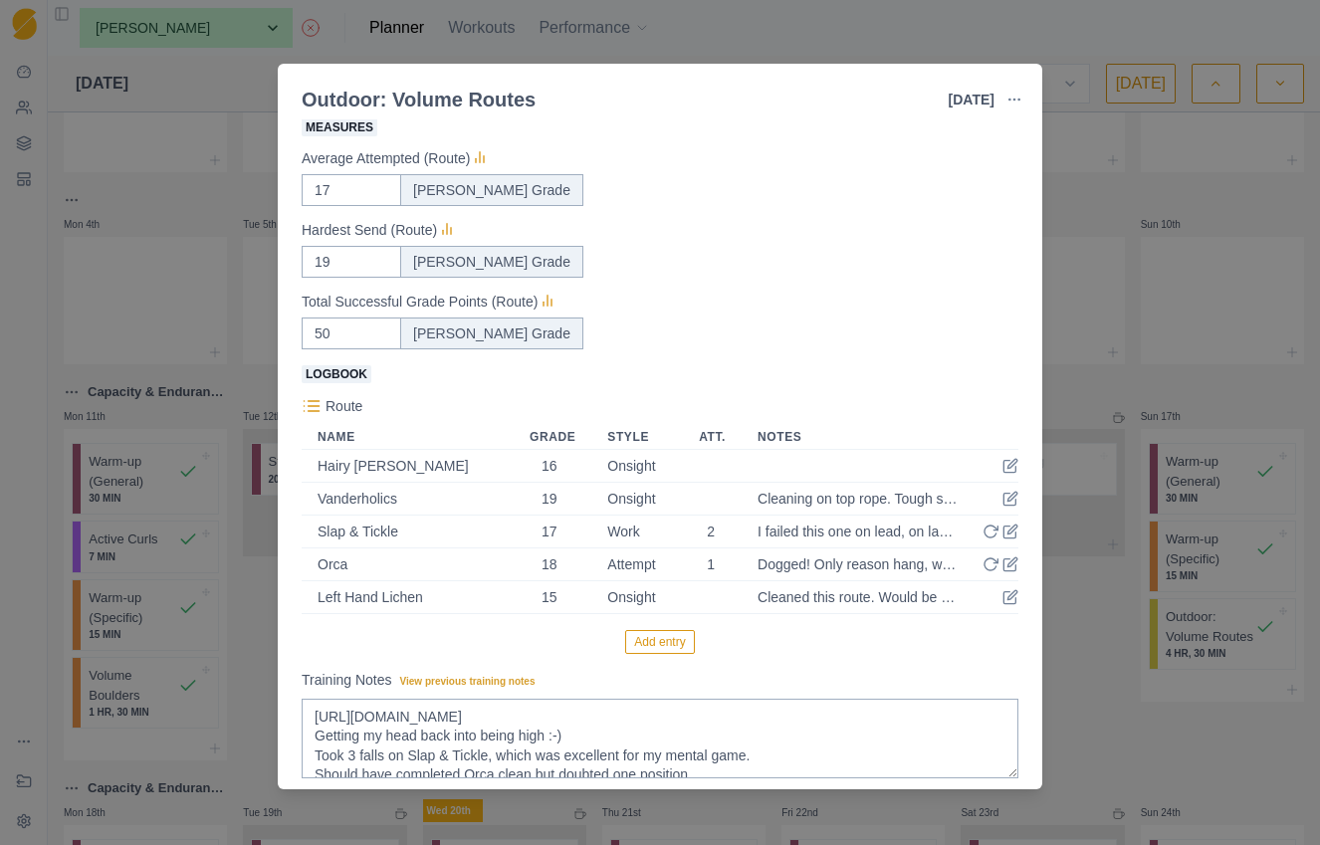
scroll to position [375, 0]
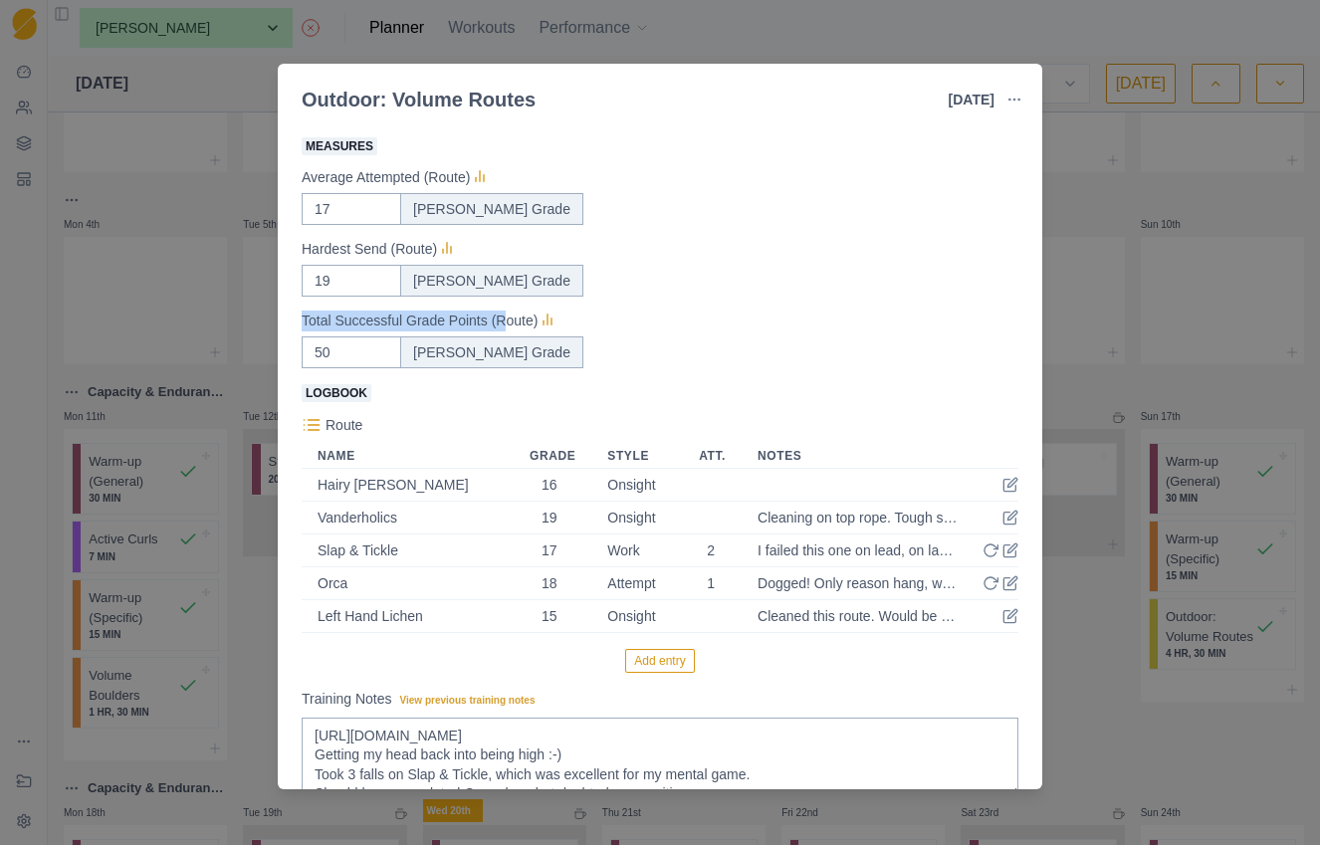
drag, startPoint x: 305, startPoint y: 323, endPoint x: 514, endPoint y: 324, distance: 209.1
click at [514, 324] on p "Total Successful Grade Points (Route)" at bounding box center [420, 321] width 236 height 21
click at [838, 334] on div "Total Successful Grade Points (Route) 50 Ewbank Grade" at bounding box center [660, 339] width 717 height 60
click at [255, 636] on div "Outdoor: Volume Routes 17 Aug 2025 Link To Goal View Workout Metrics Edit Origi…" at bounding box center [660, 422] width 1320 height 845
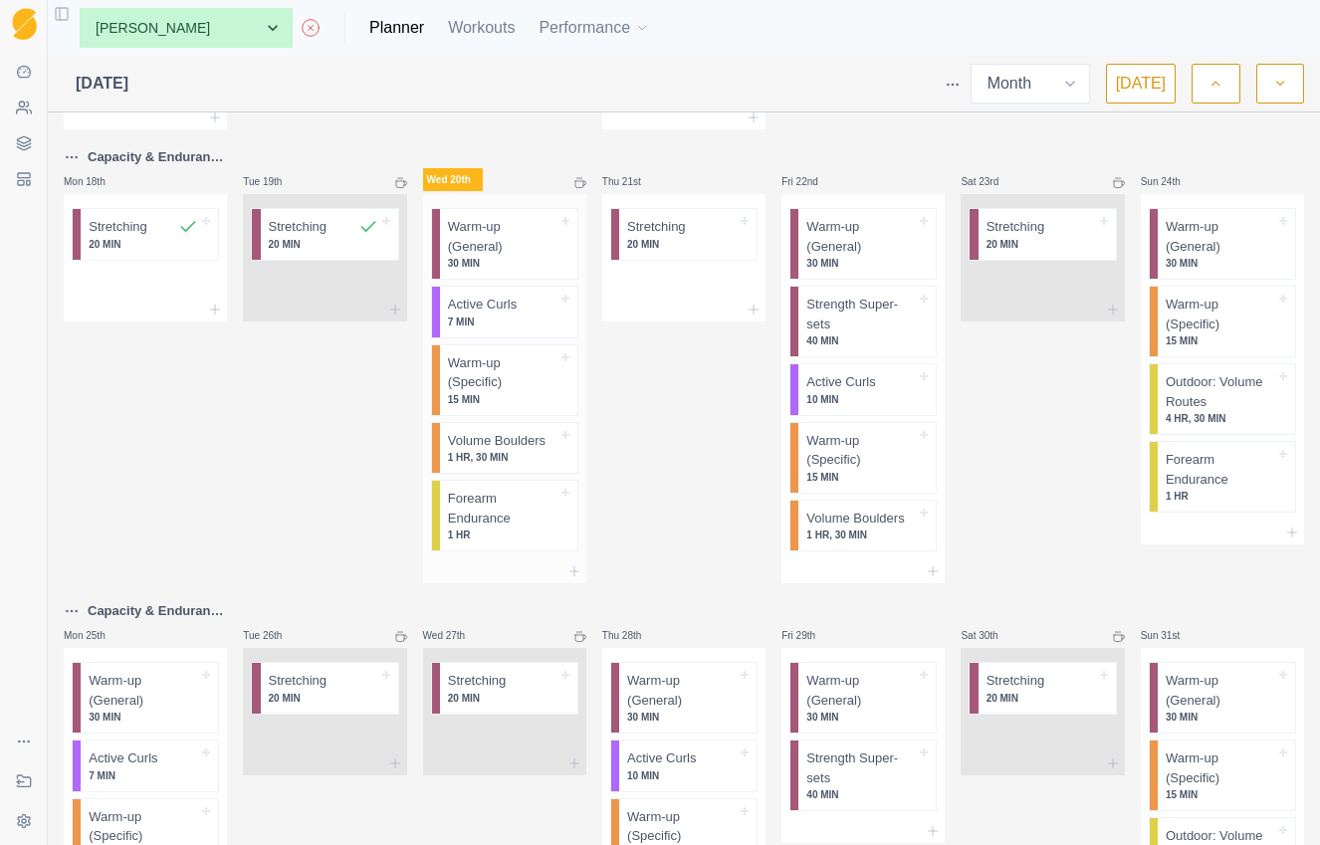
scroll to position [672, 0]
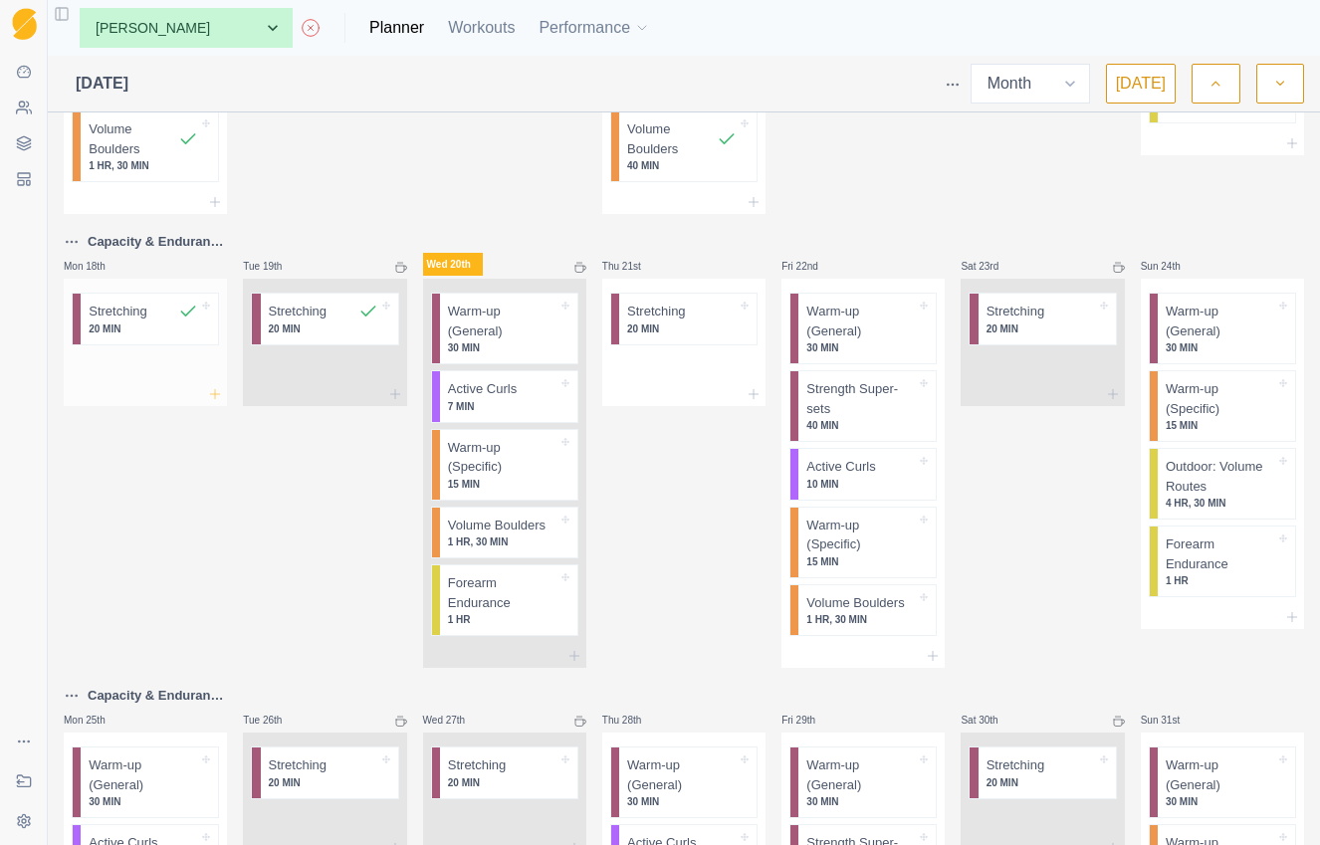
click at [213, 394] on line at bounding box center [215, 394] width 9 height 0
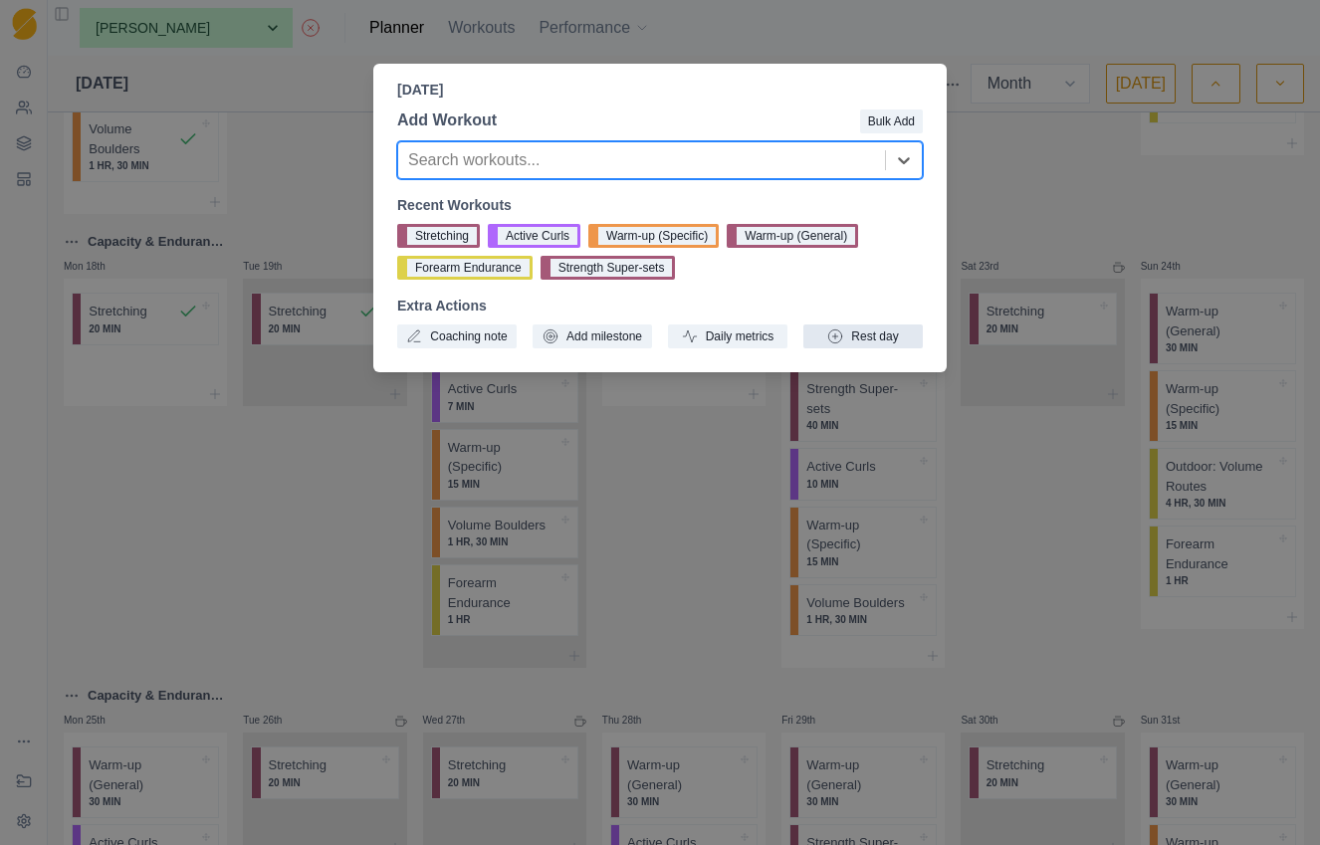
click at [894, 337] on button "Rest day" at bounding box center [863, 337] width 119 height 24
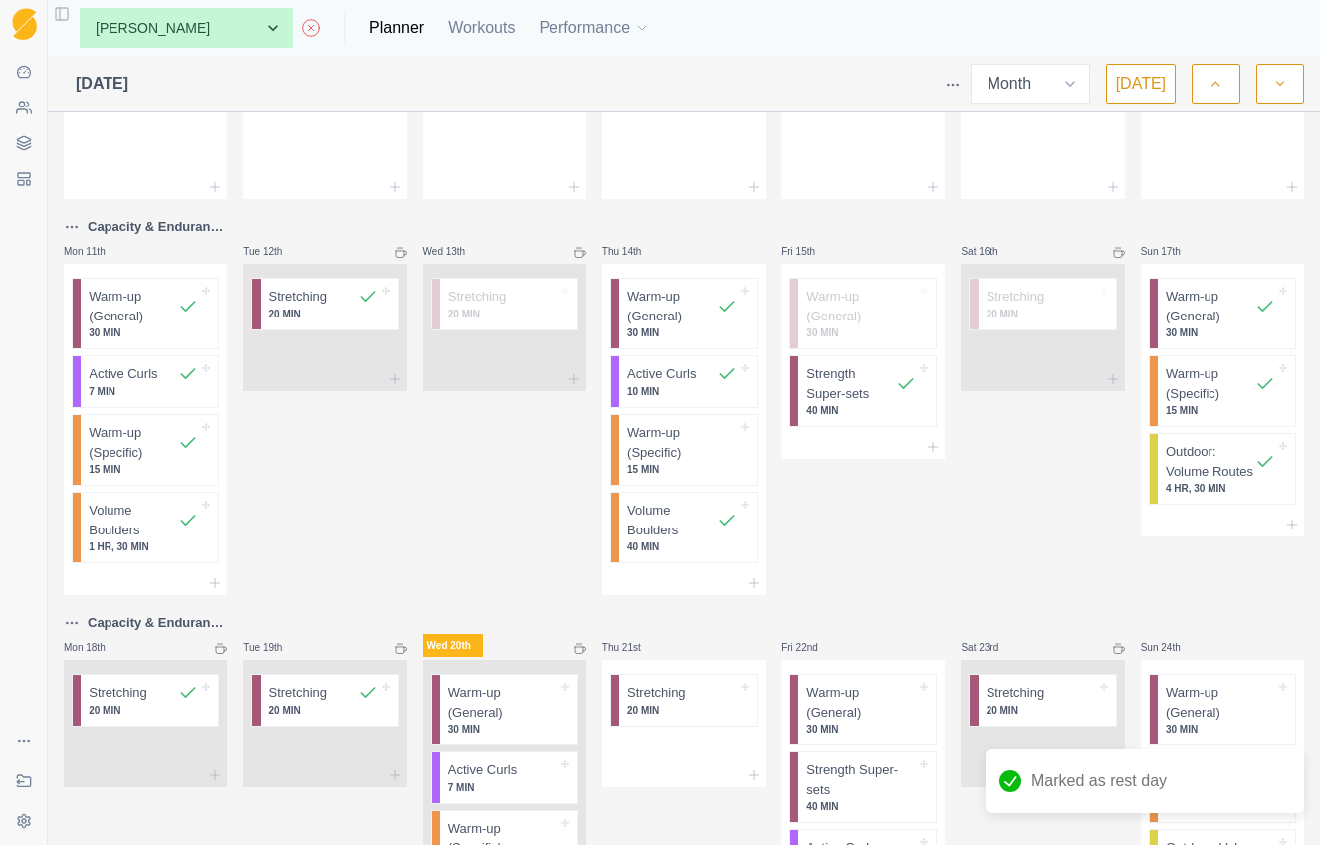
scroll to position [729, 0]
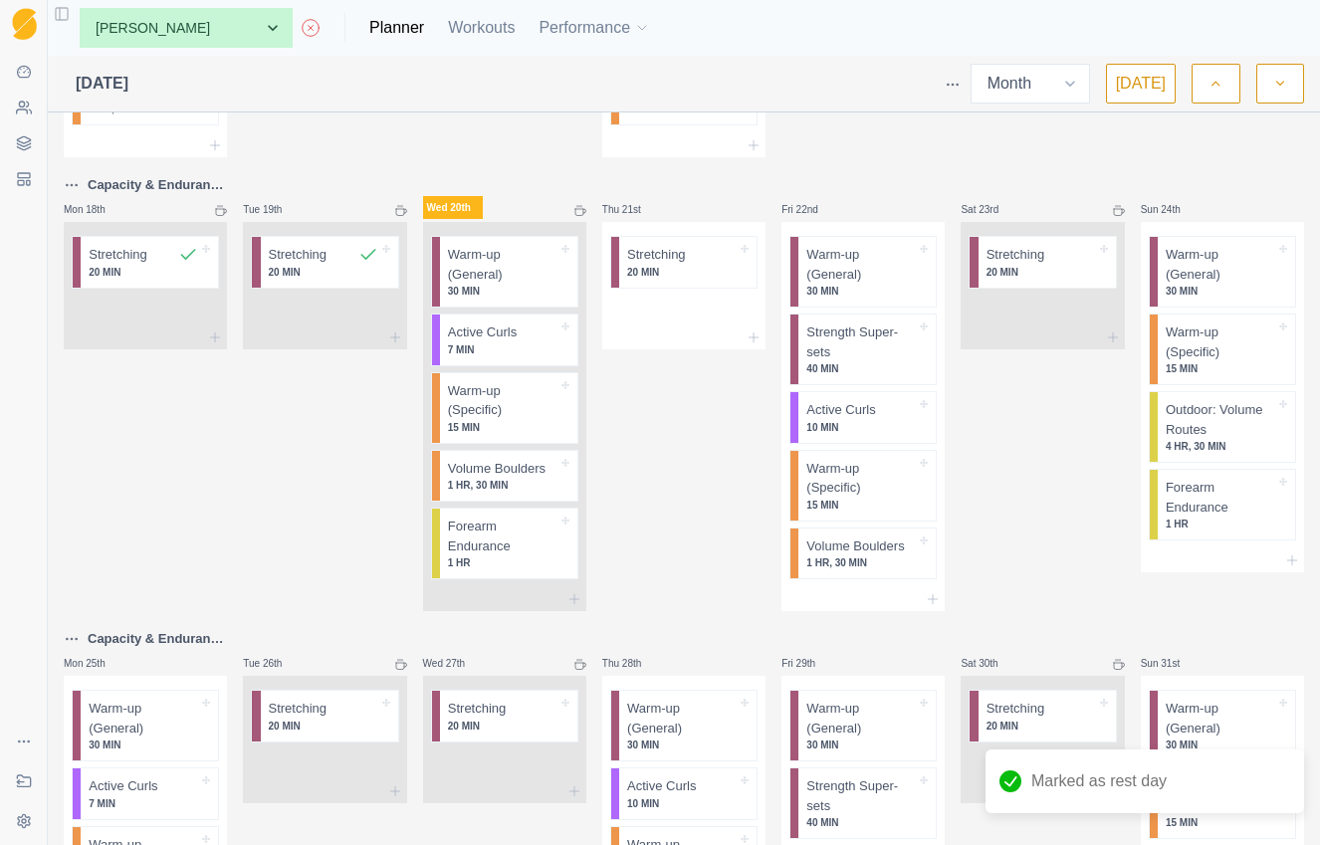
click at [575, 208] on icon at bounding box center [581, 211] width 12 height 12
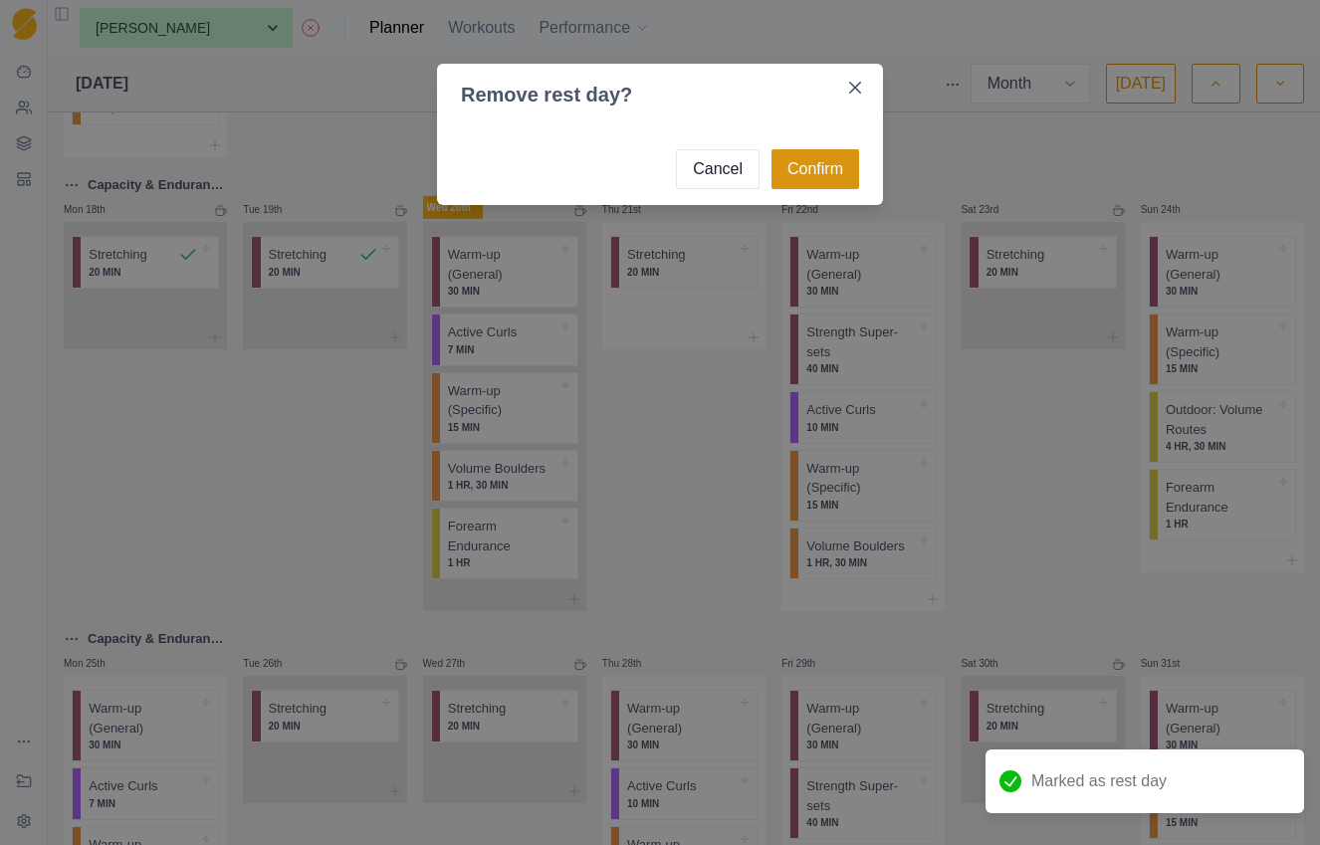
click at [829, 172] on button "Confirm" at bounding box center [816, 169] width 88 height 40
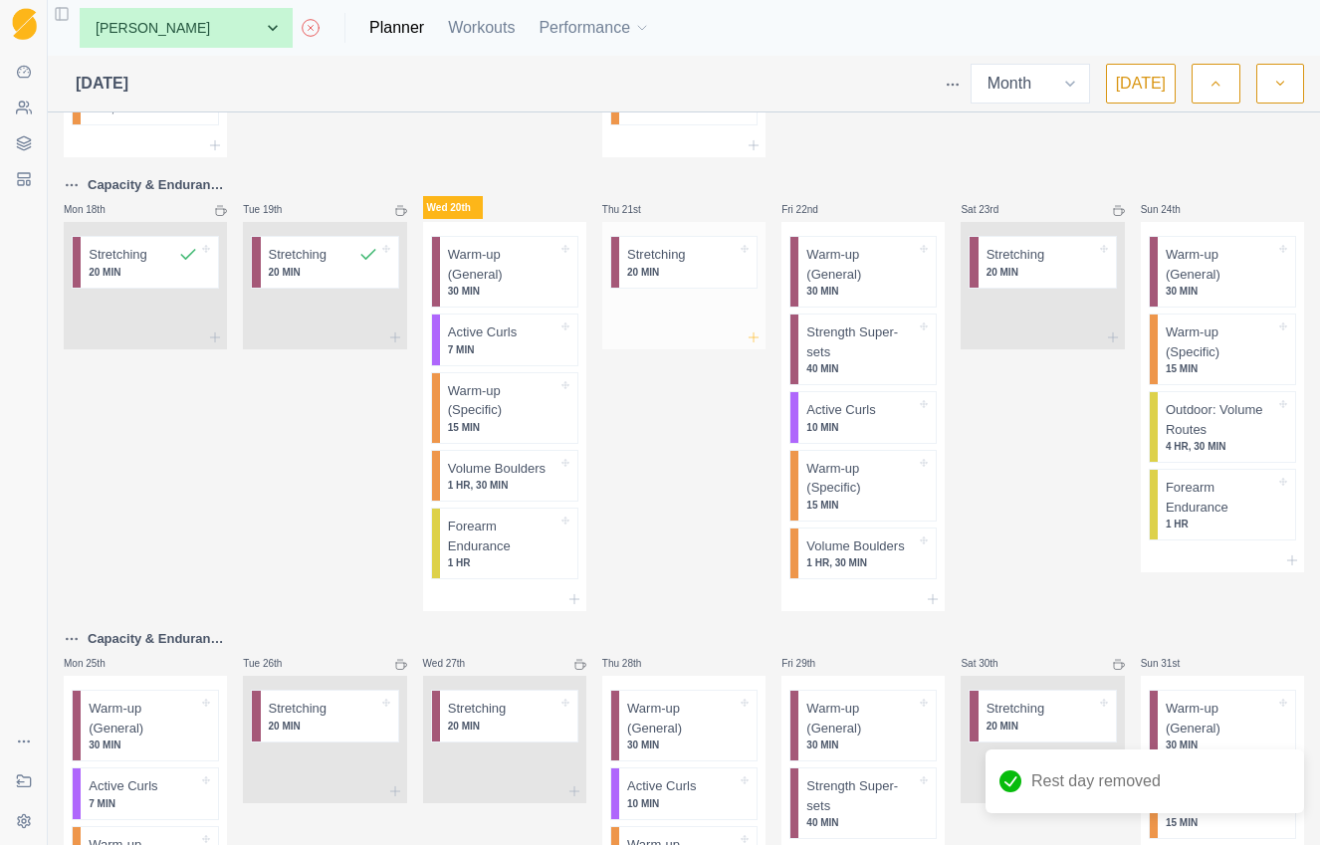
click at [747, 333] on icon at bounding box center [754, 338] width 16 height 16
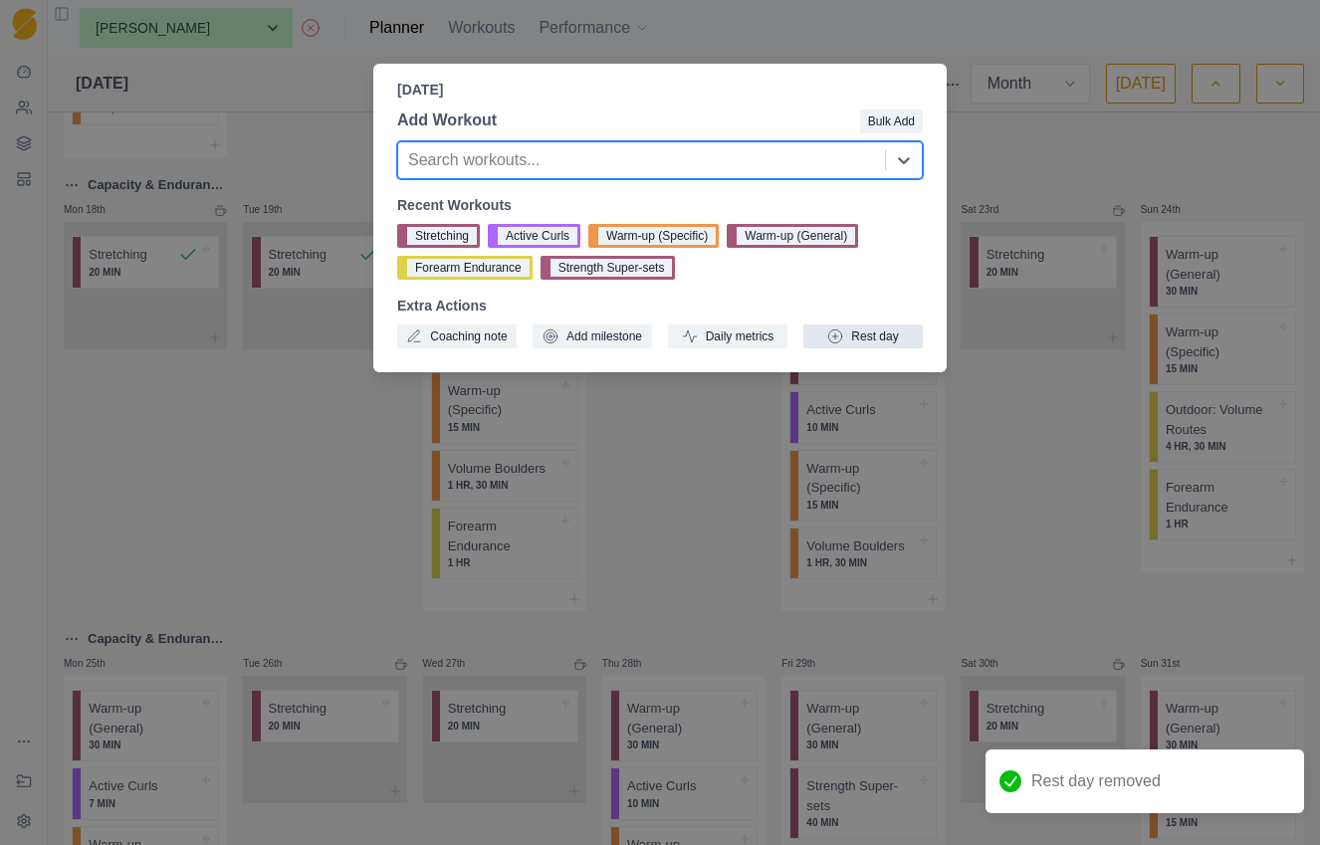
click at [843, 339] on button "Rest day" at bounding box center [863, 337] width 119 height 24
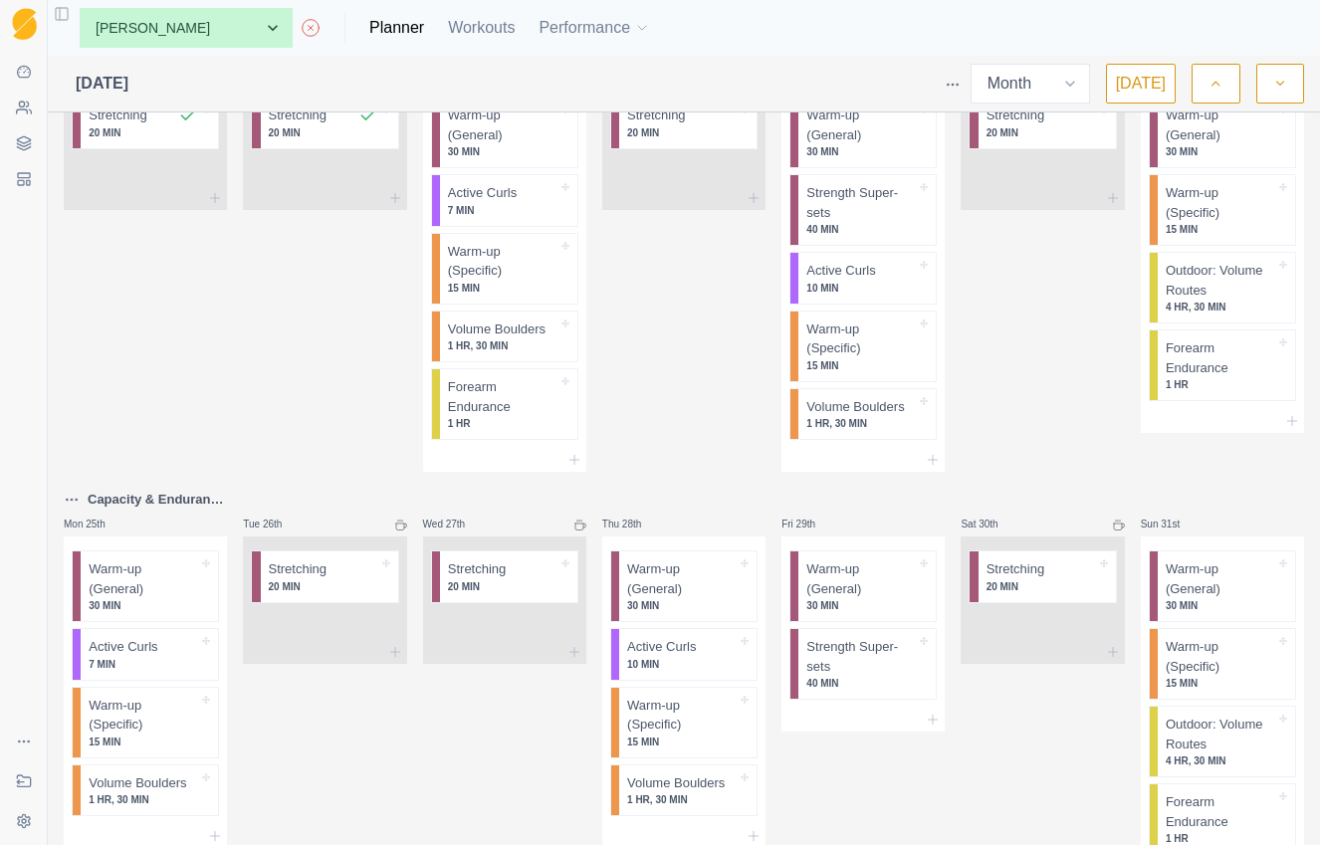
scroll to position [966, 0]
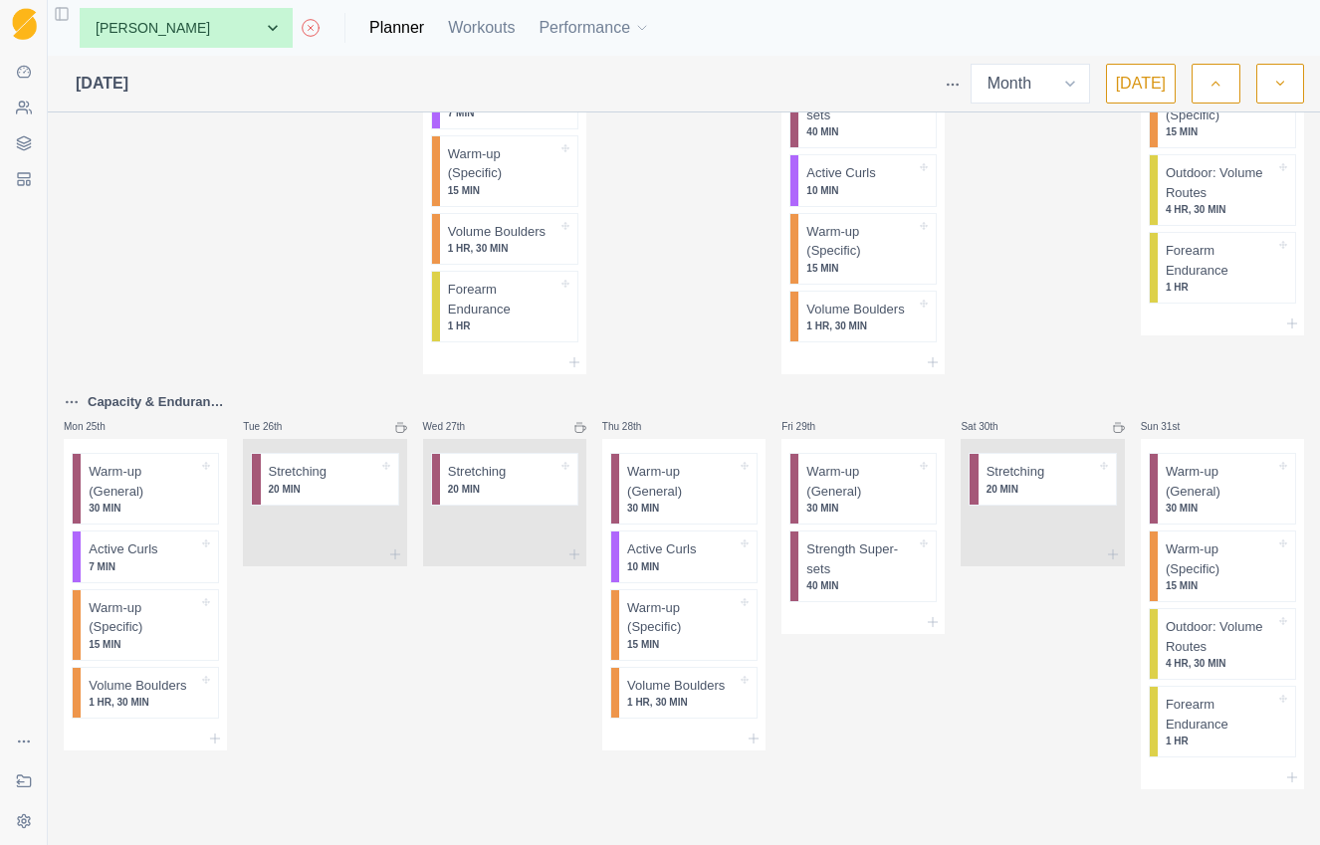
click at [301, 27] on icon at bounding box center [311, 28] width 20 height 20
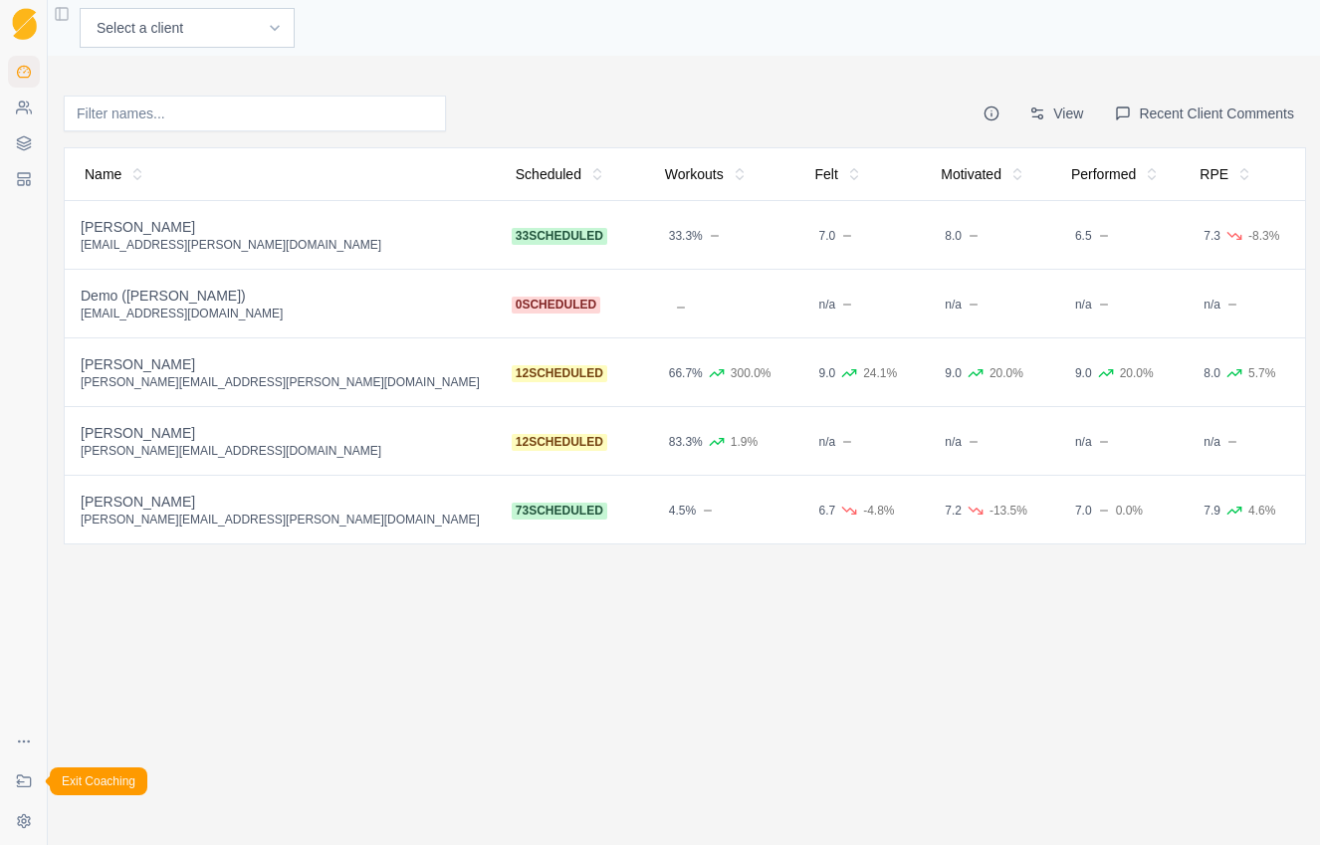
click at [23, 779] on icon at bounding box center [24, 782] width 16 height 16
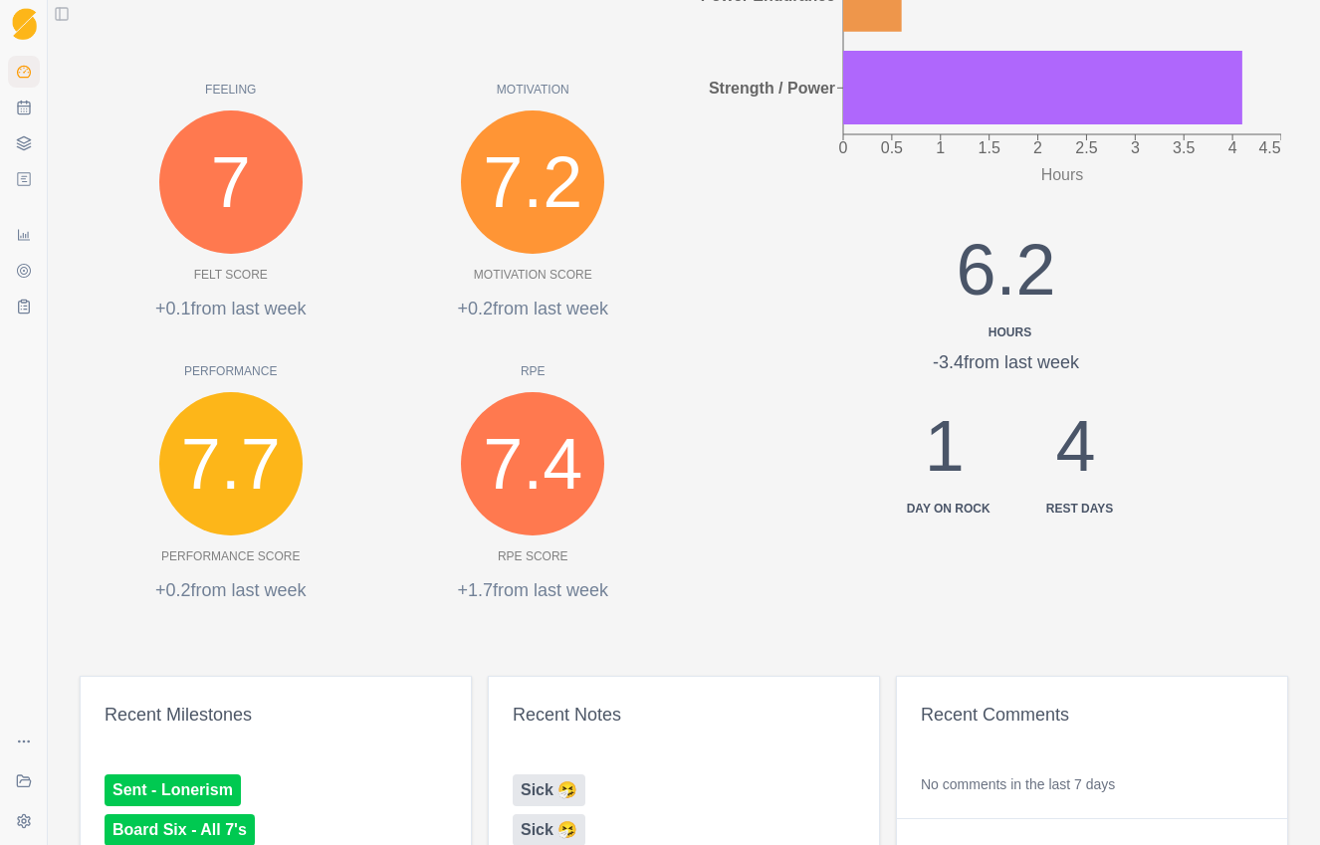
scroll to position [832, 0]
